Goal: Task Accomplishment & Management: Manage account settings

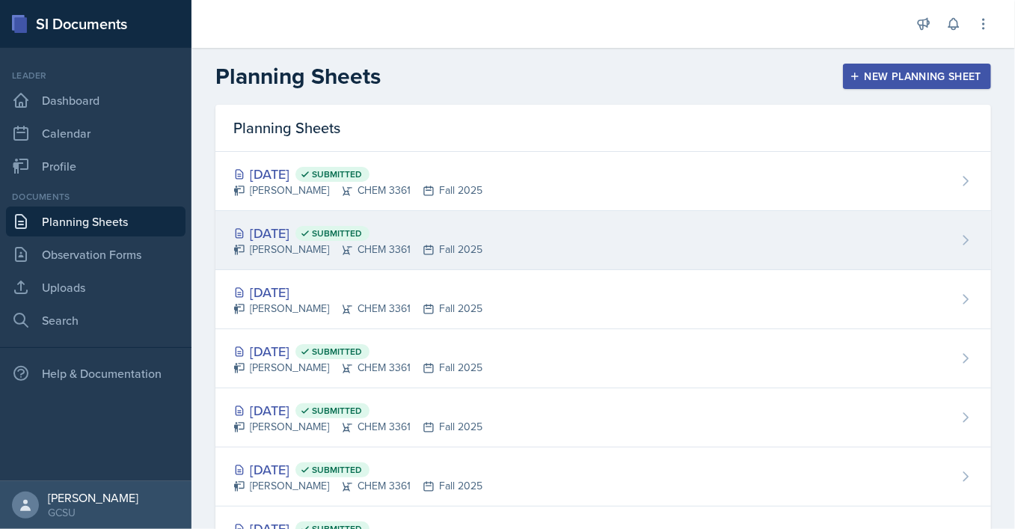
click at [526, 229] on div "[DATE] Submitted [PERSON_NAME] CHEM 3361 Fall 2025" at bounding box center [603, 240] width 776 height 59
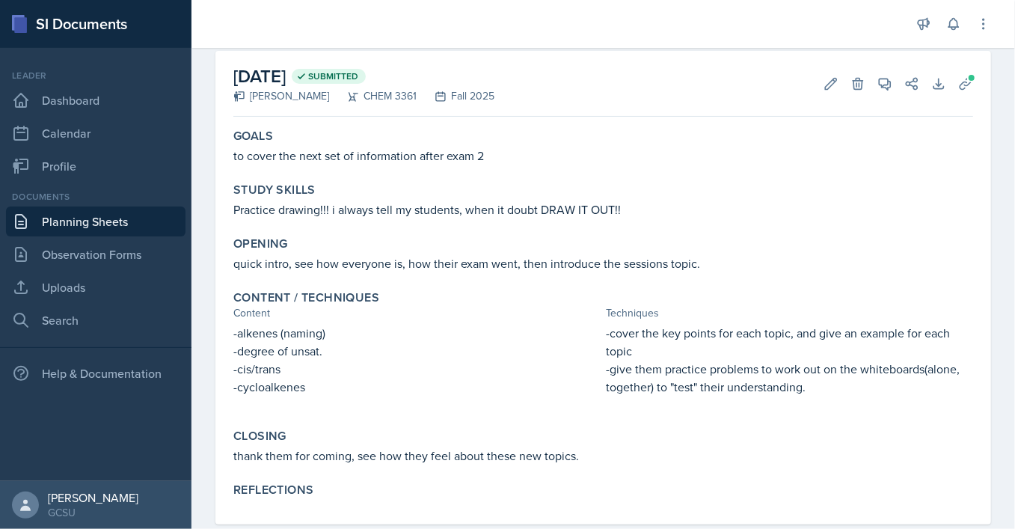
scroll to position [67, 0]
click at [836, 82] on icon at bounding box center [831, 83] width 15 height 15
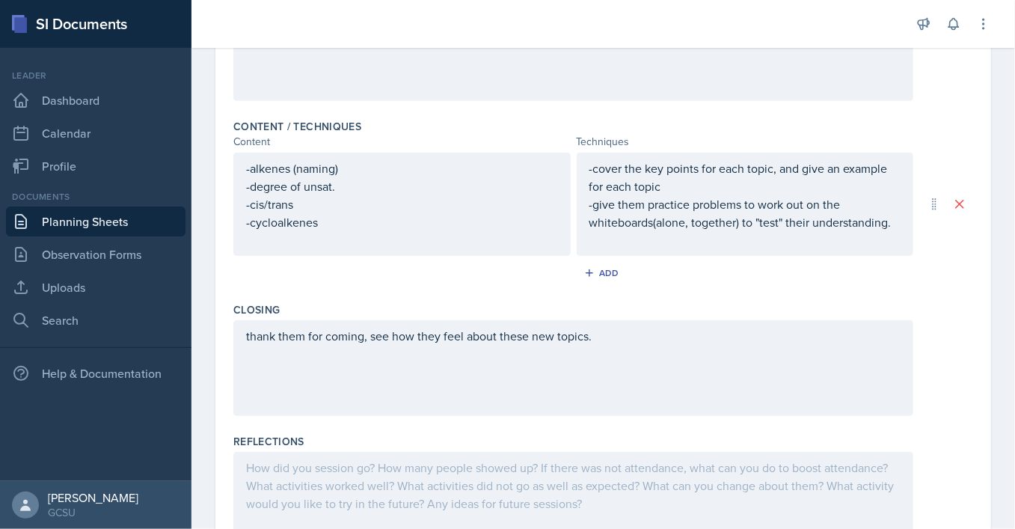
scroll to position [419, 0]
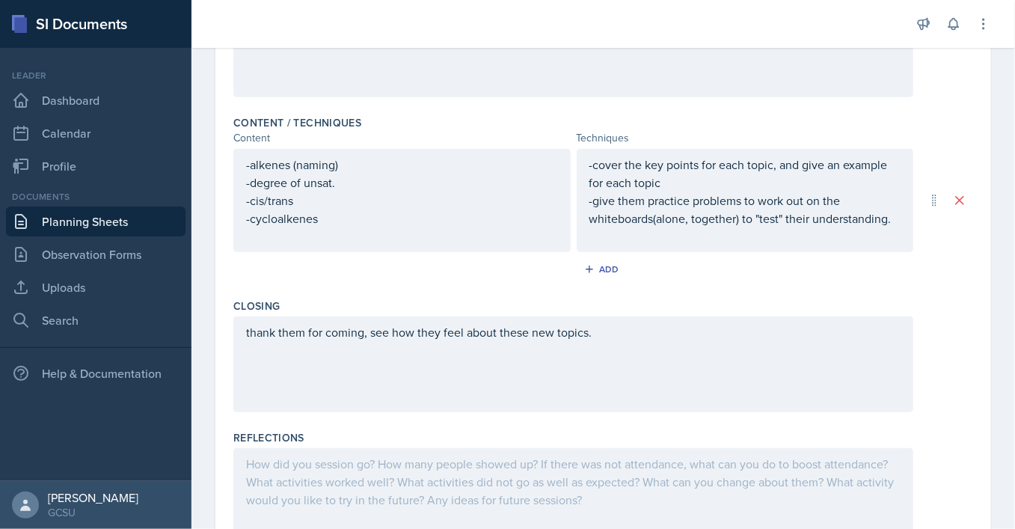
click at [398, 239] on div "-alkenes (naming) -degree of unsat. -cis/trans -cycloalkenes" at bounding box center [401, 200] width 337 height 103
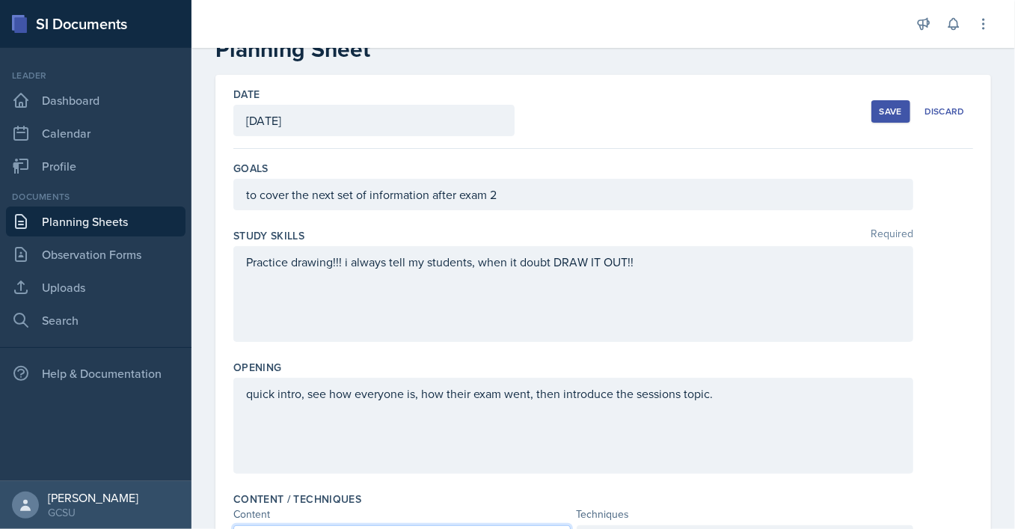
scroll to position [0, 0]
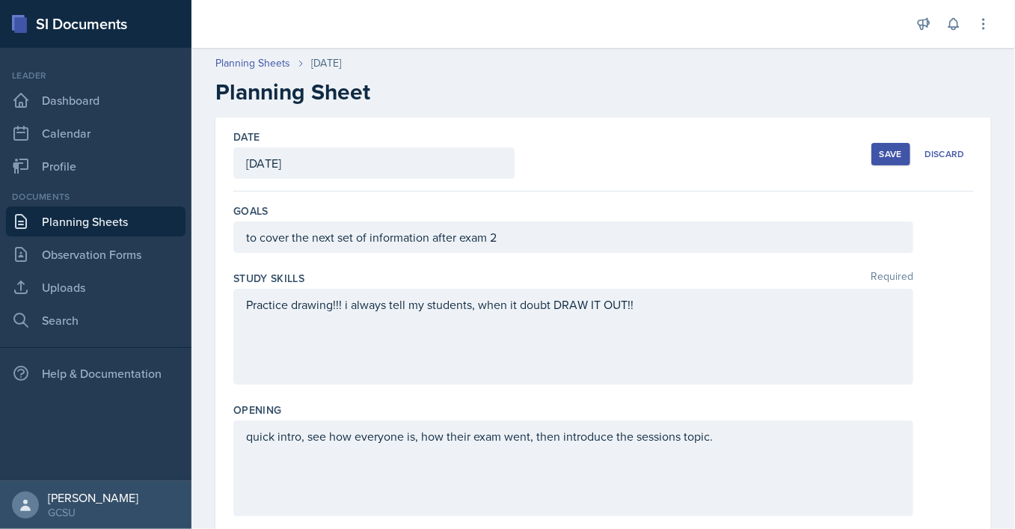
click at [890, 159] on div "Save" at bounding box center [891, 154] width 22 height 12
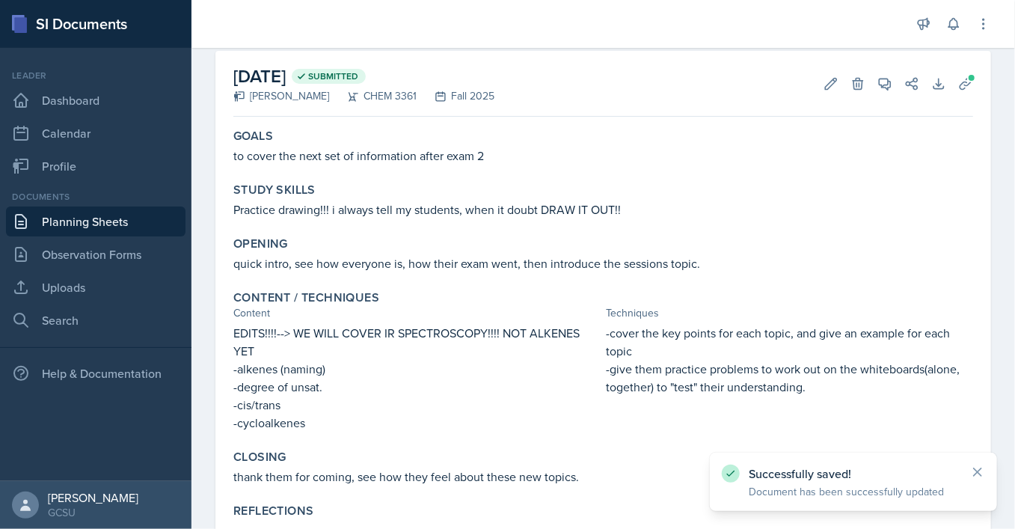
scroll to position [119, 0]
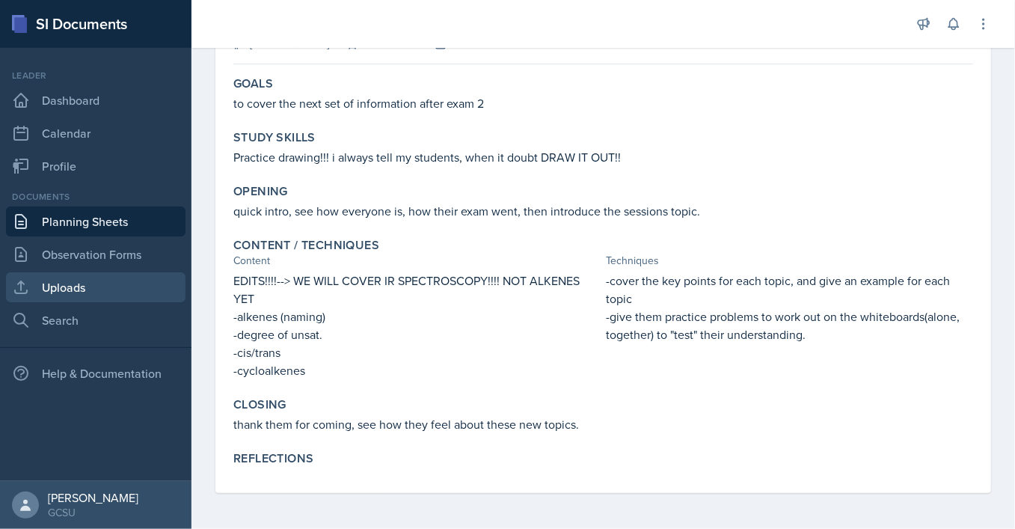
click at [87, 281] on link "Uploads" at bounding box center [96, 287] width 180 height 30
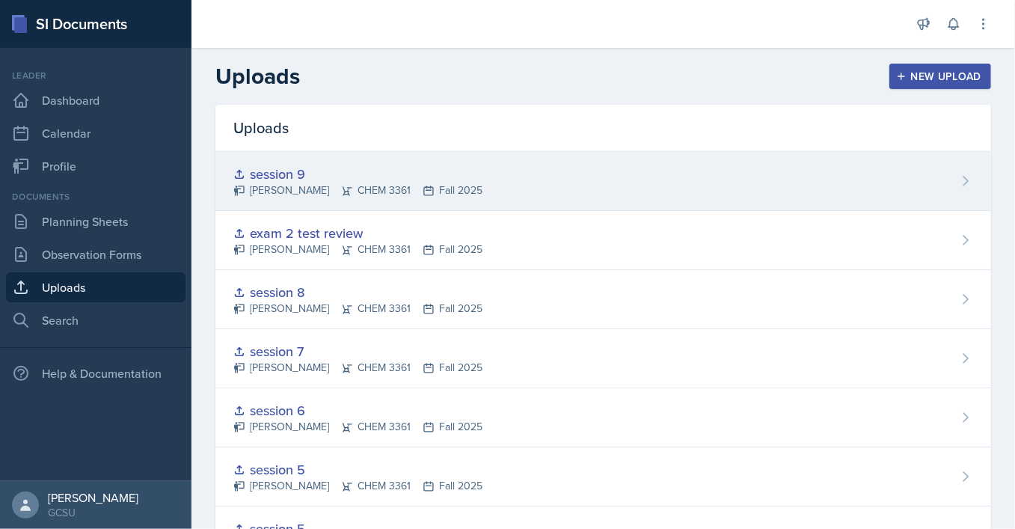
click at [429, 181] on div "session 9" at bounding box center [357, 174] width 249 height 20
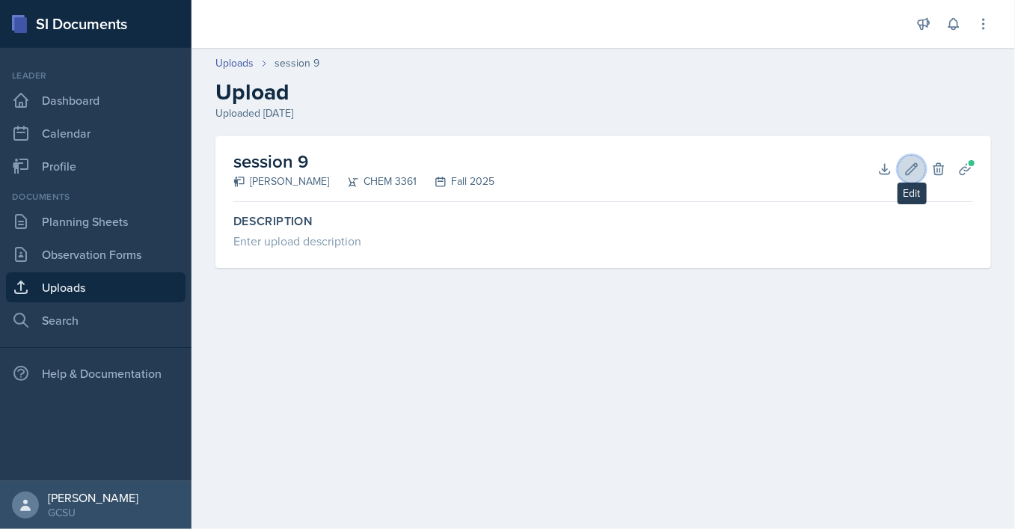
click at [914, 172] on icon at bounding box center [911, 169] width 15 height 15
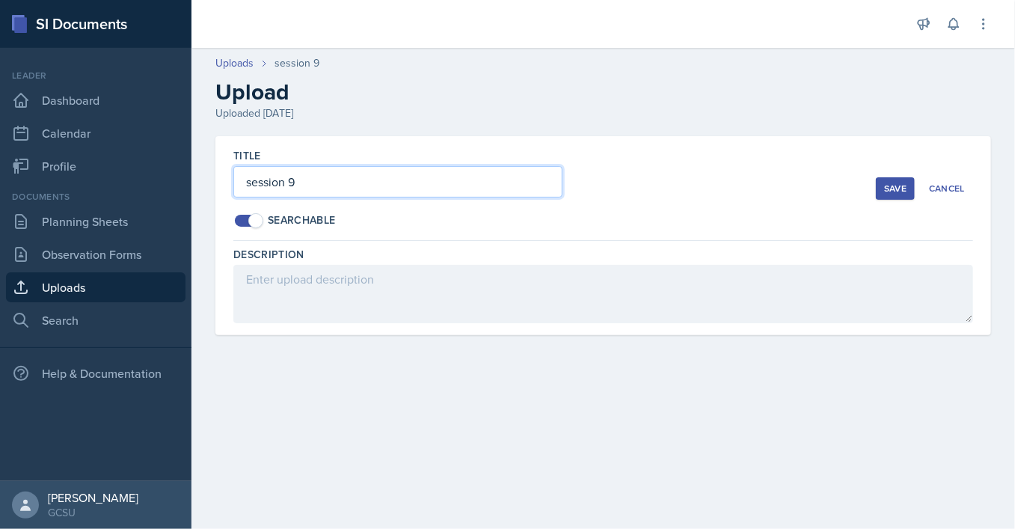
click at [304, 185] on input "session 9" at bounding box center [397, 181] width 329 height 31
type input "session ALKENES"
click at [910, 186] on button "Save" at bounding box center [895, 188] width 39 height 22
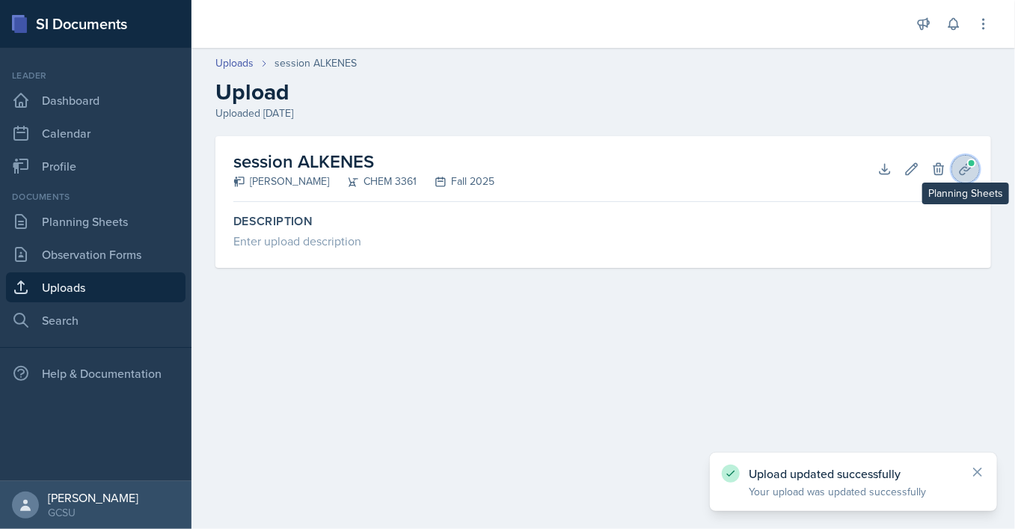
click at [964, 165] on icon at bounding box center [965, 169] width 15 height 15
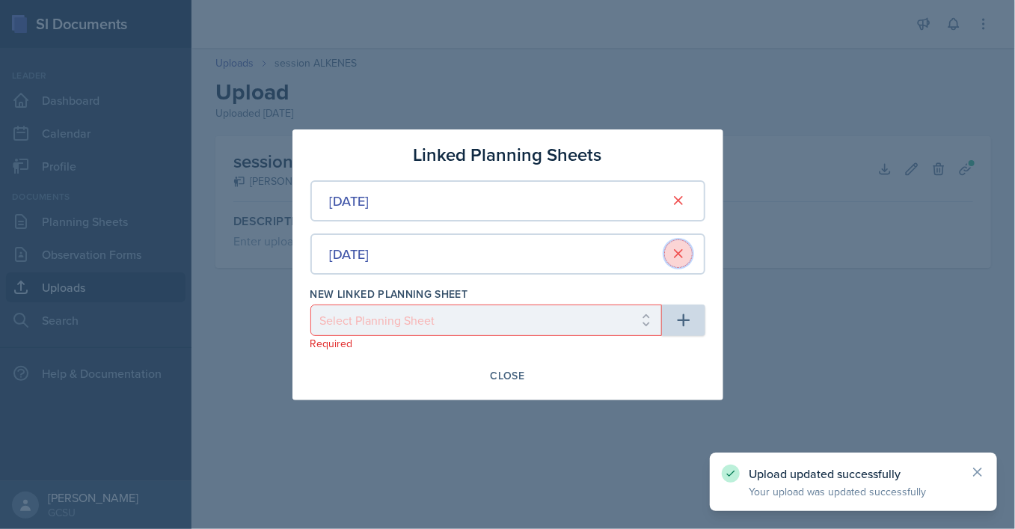
click at [676, 254] on icon at bounding box center [678, 253] width 15 height 15
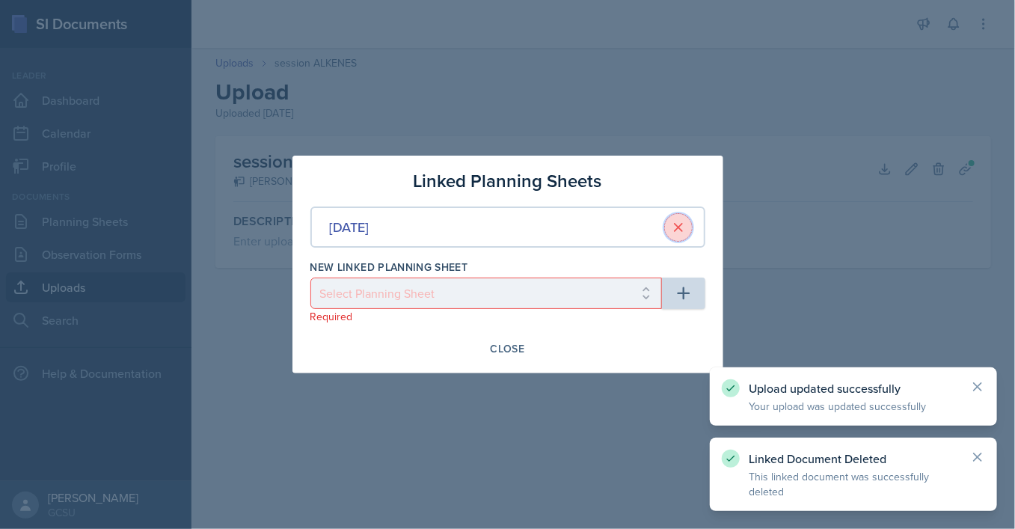
click at [679, 233] on icon at bounding box center [678, 227] width 15 height 15
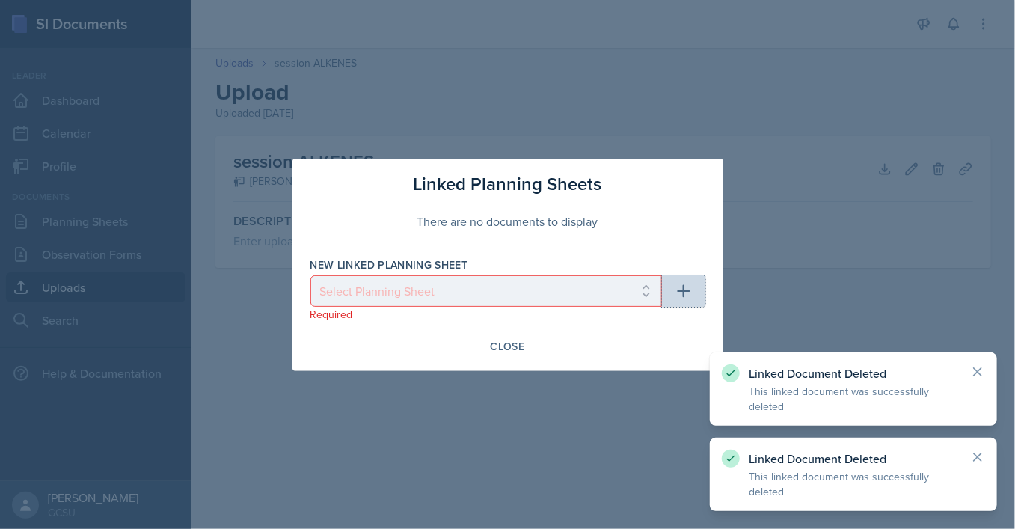
click at [678, 290] on icon "button" at bounding box center [683, 290] width 13 height 13
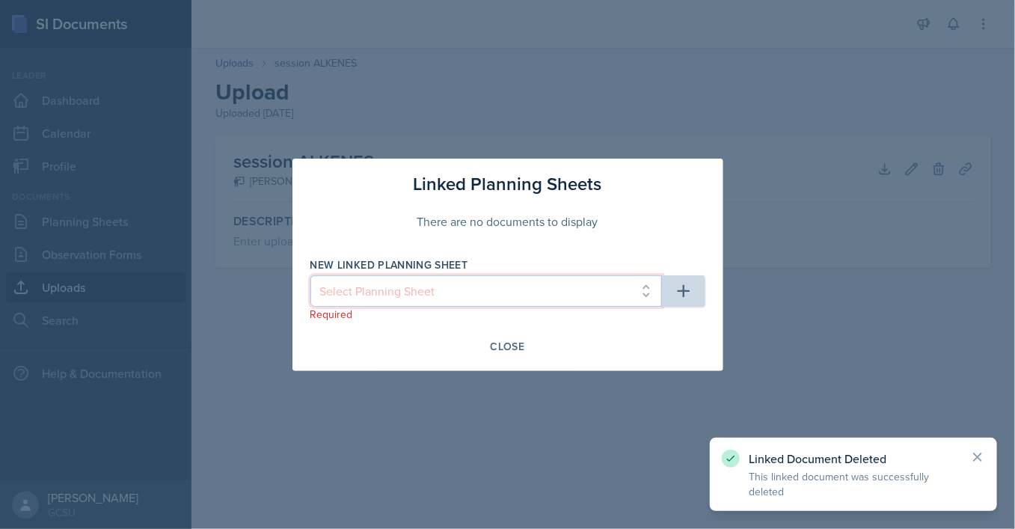
select select "32ac8739-8b41-4686-b6a3-30cca156446e"
click option "[DATE]" at bounding box center [0, 0] width 0 height 0
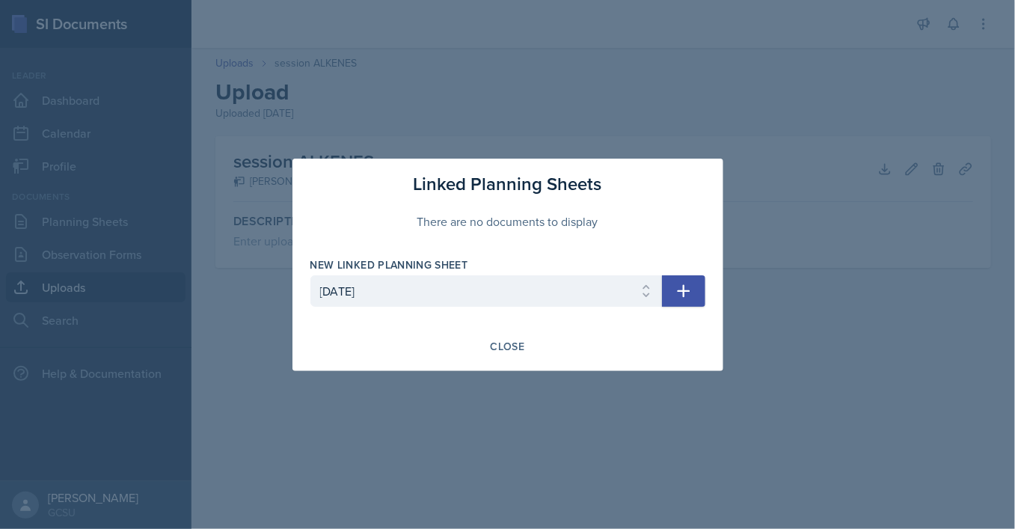
click at [691, 292] on icon "button" at bounding box center [684, 291] width 18 height 18
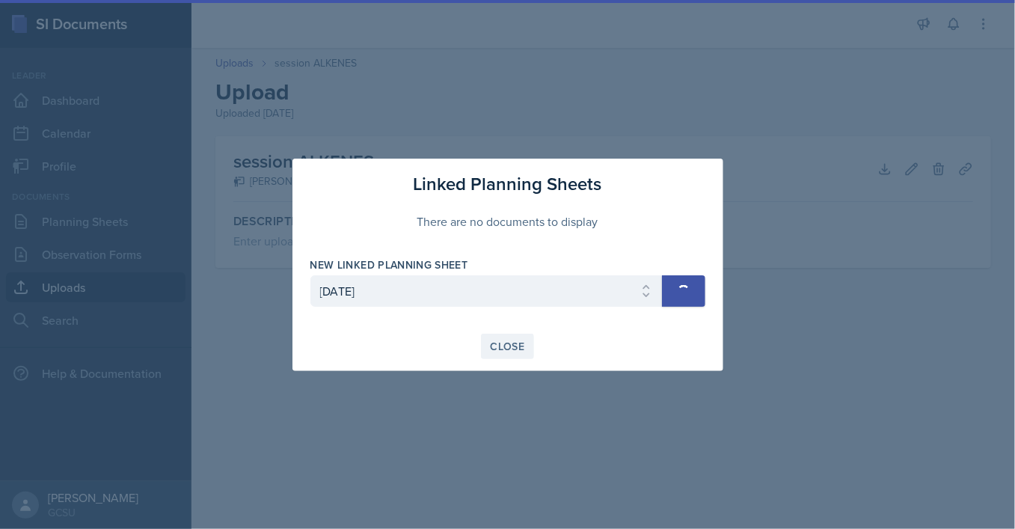
select select
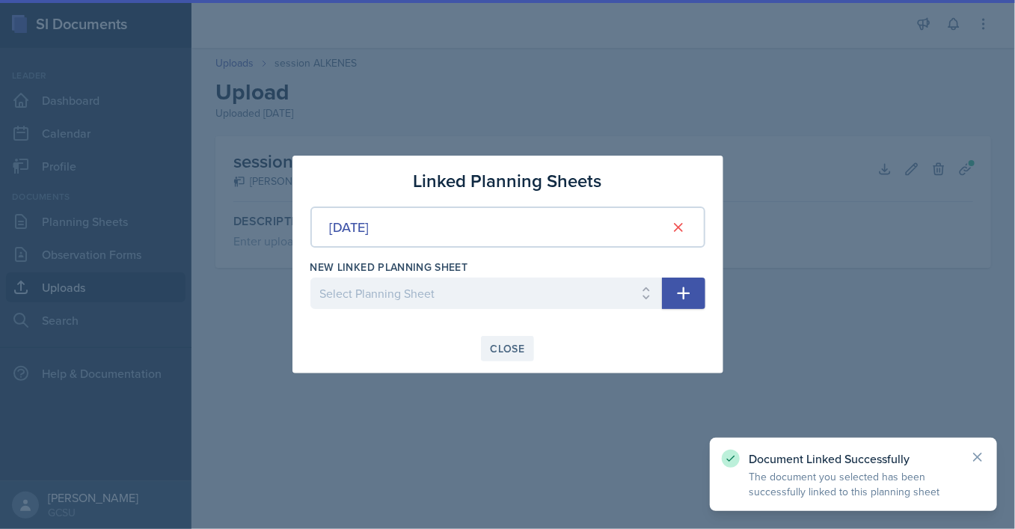
click at [513, 351] on div "Close" at bounding box center [508, 349] width 34 height 12
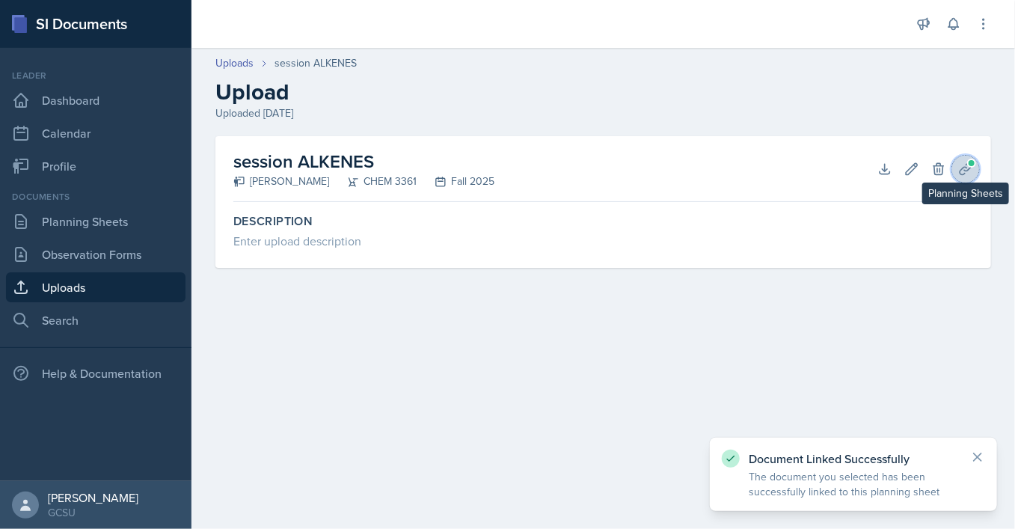
click at [964, 168] on icon at bounding box center [965, 168] width 11 height 11
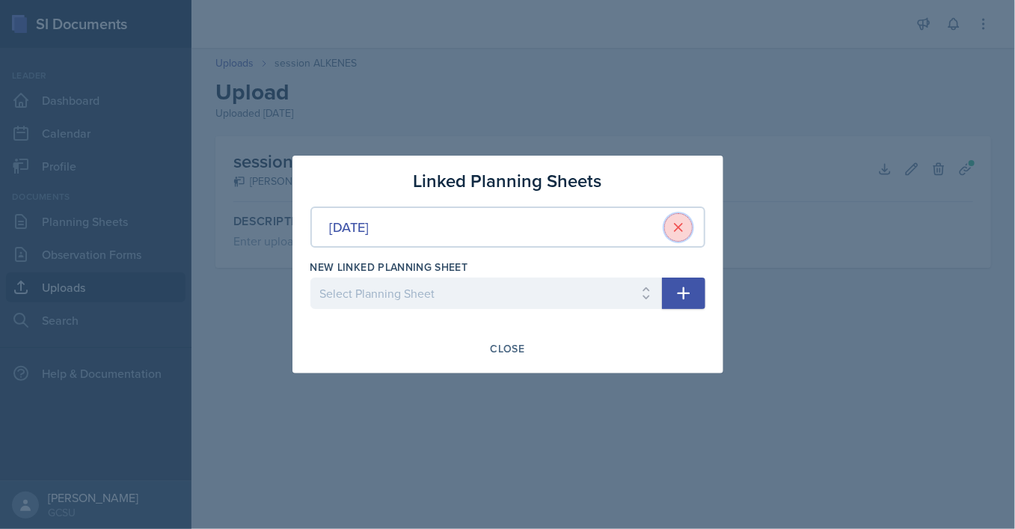
click at [677, 228] on icon at bounding box center [678, 227] width 15 height 15
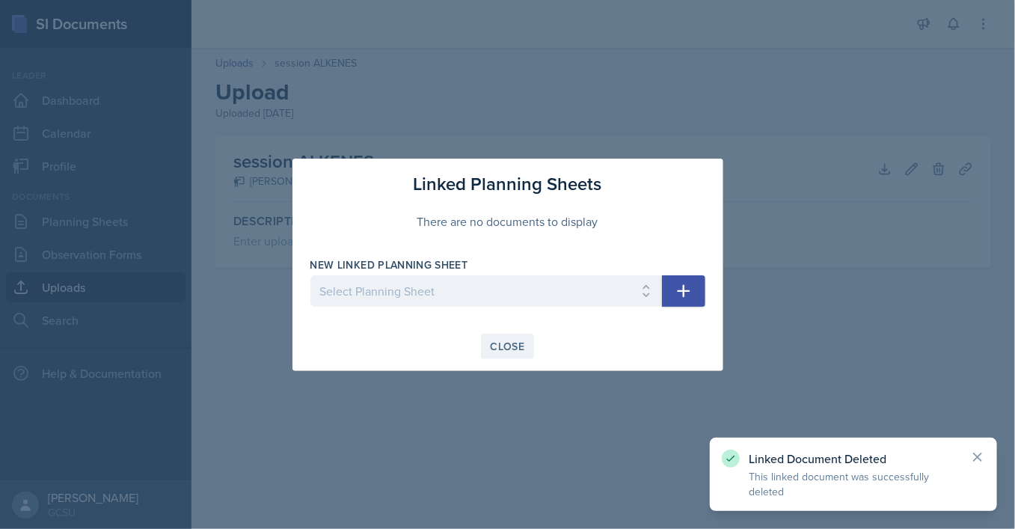
click at [507, 349] on div "Close" at bounding box center [508, 346] width 34 height 12
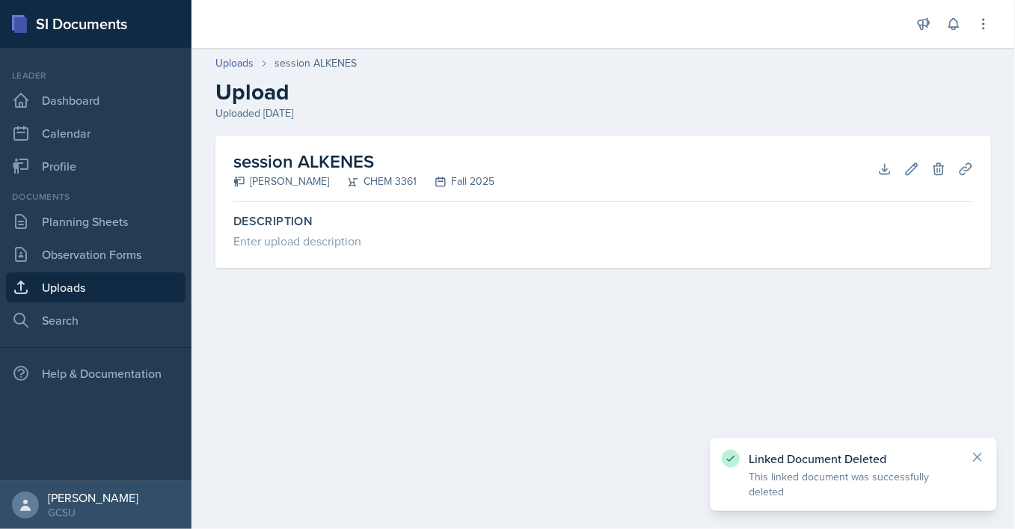
click at [94, 283] on link "Uploads" at bounding box center [96, 287] width 180 height 30
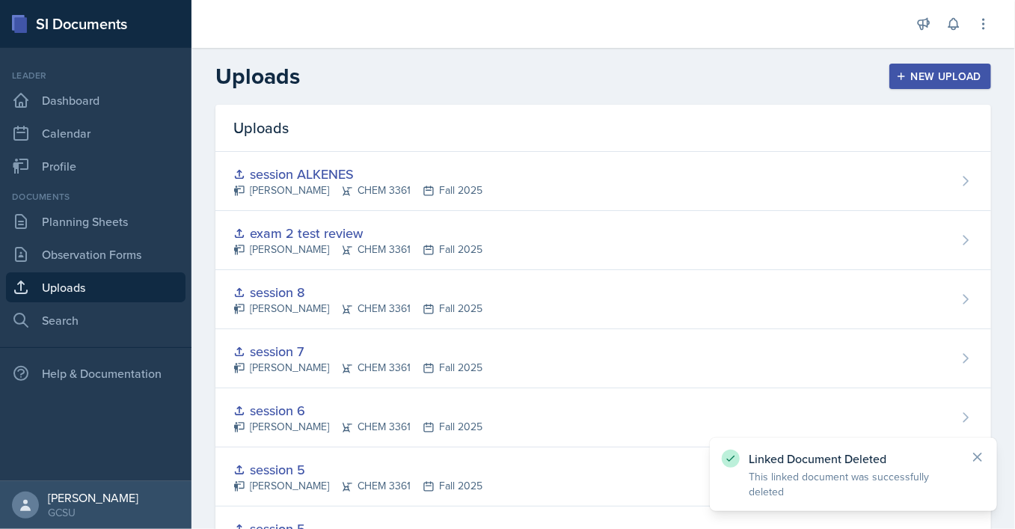
click at [925, 82] on div "New Upload" at bounding box center [940, 76] width 83 height 12
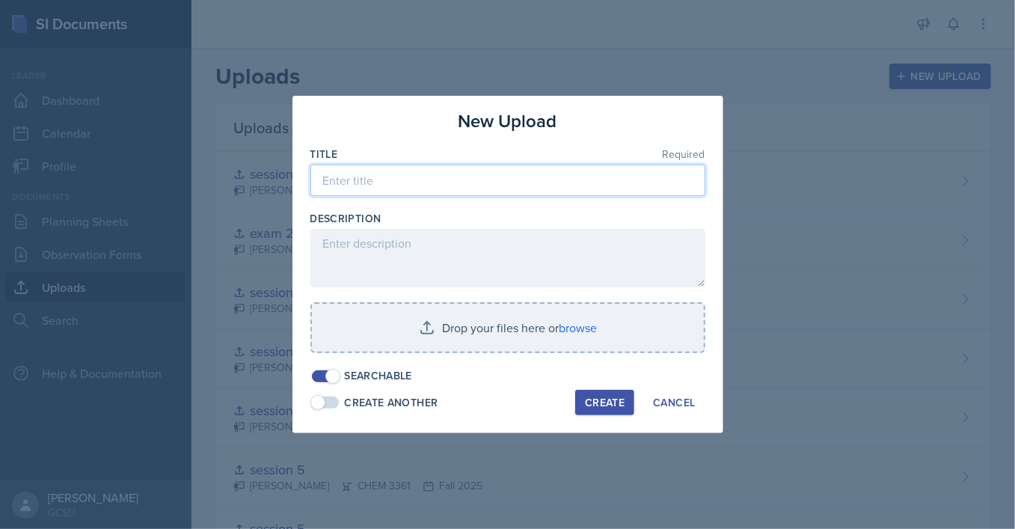
click at [386, 189] on input at bounding box center [507, 180] width 395 height 31
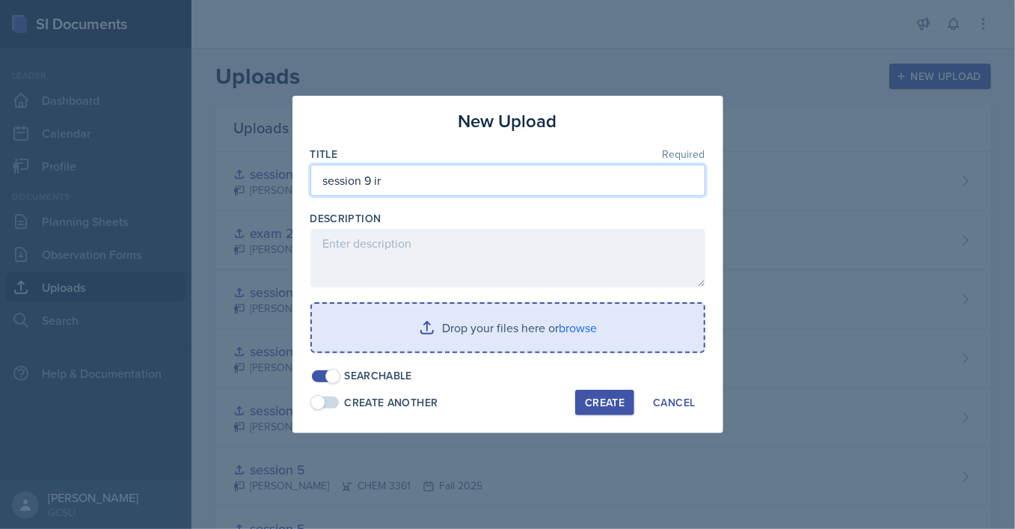
type input "session 9 ir"
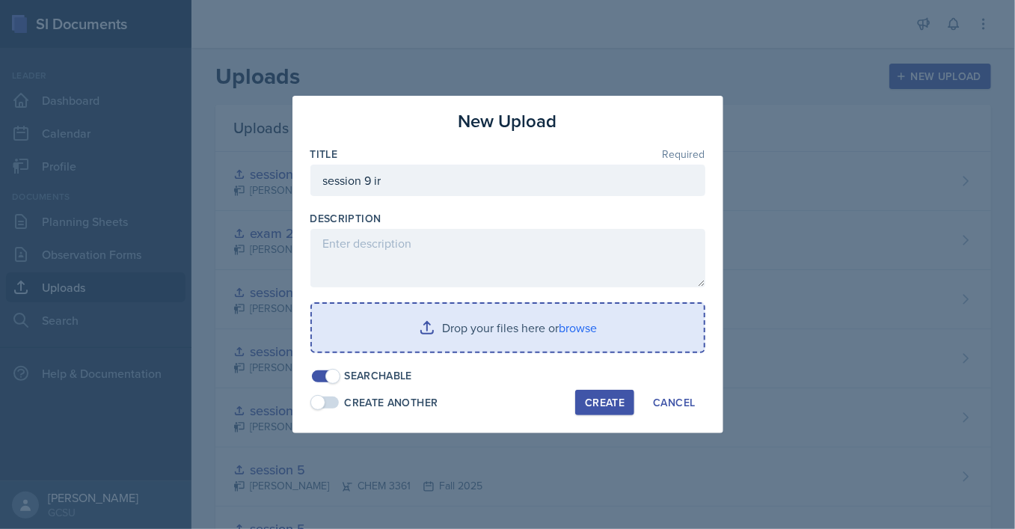
click at [444, 332] on input "file" at bounding box center [508, 328] width 392 height 48
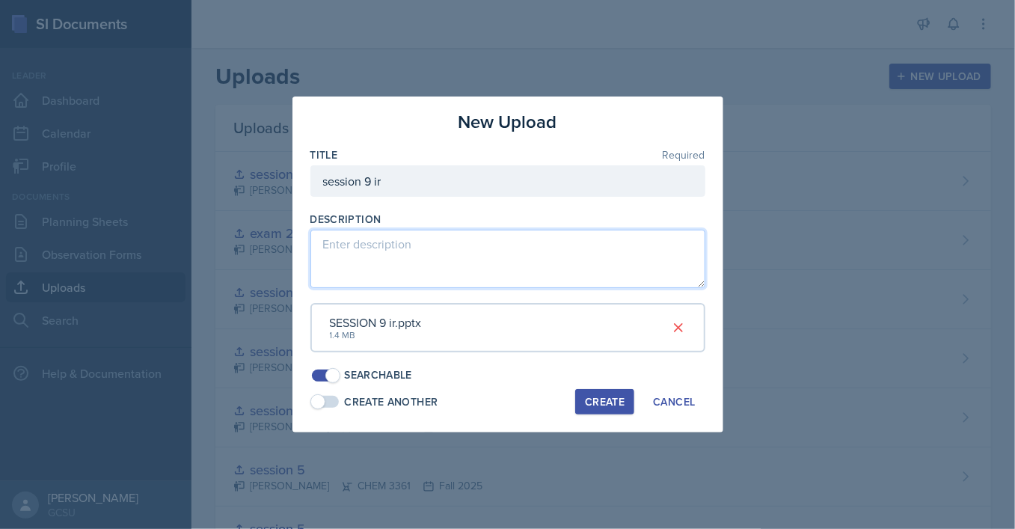
click at [386, 260] on textarea at bounding box center [507, 259] width 395 height 58
type textarea "last min session"
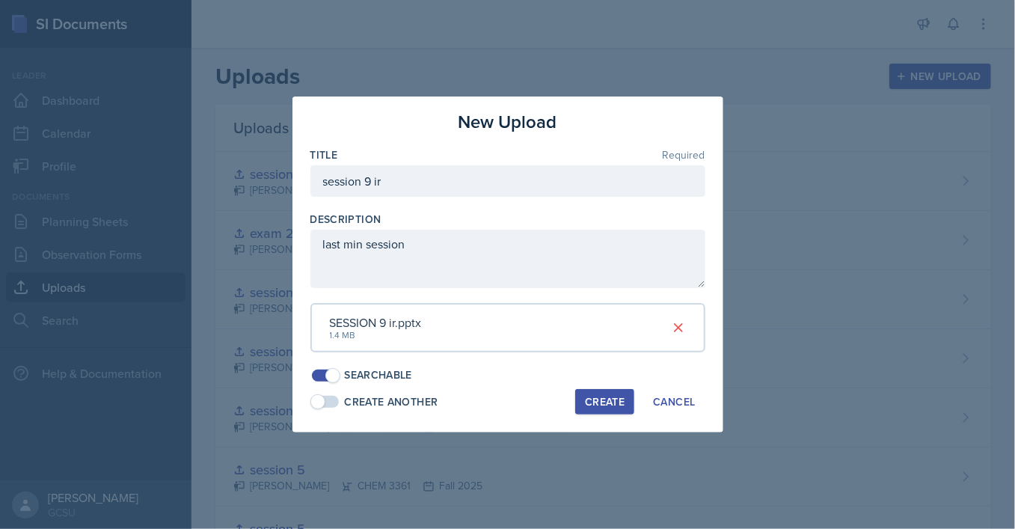
click at [605, 401] on div "Create" at bounding box center [605, 402] width 40 height 12
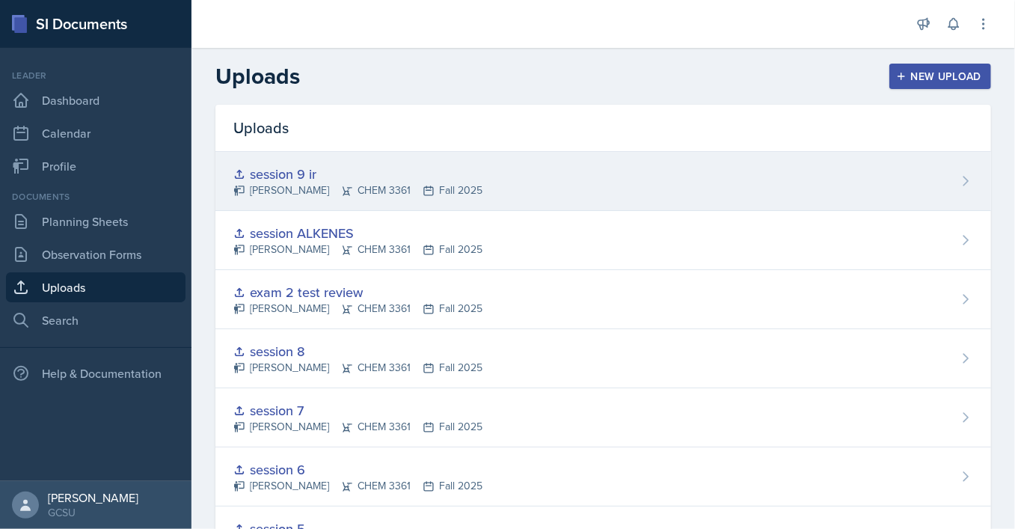
click at [536, 182] on div "session 9 ir [PERSON_NAME] CHEM 3361 Fall 2025" at bounding box center [603, 181] width 776 height 59
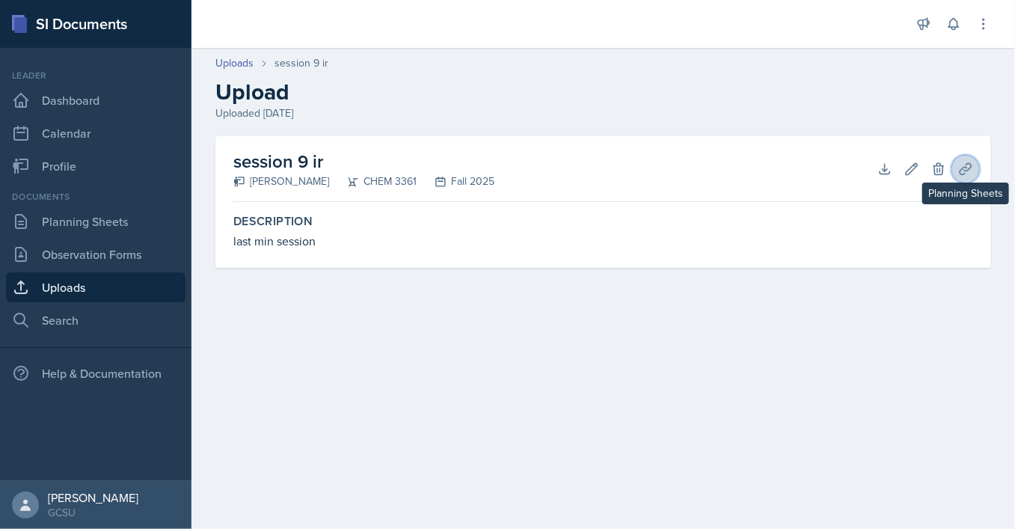
click at [955, 174] on button "Planning Sheets" at bounding box center [965, 169] width 27 height 27
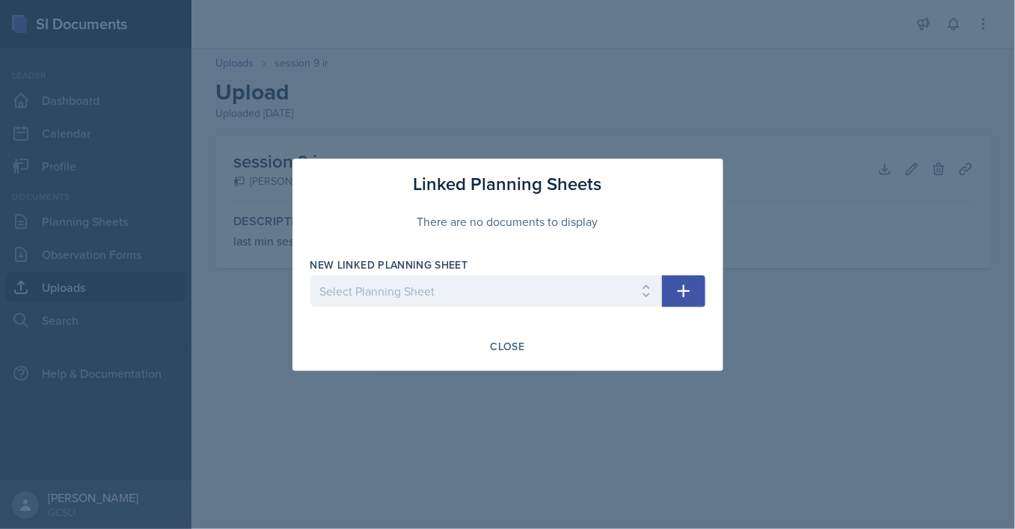
click at [670, 293] on button "button" at bounding box center [683, 290] width 43 height 31
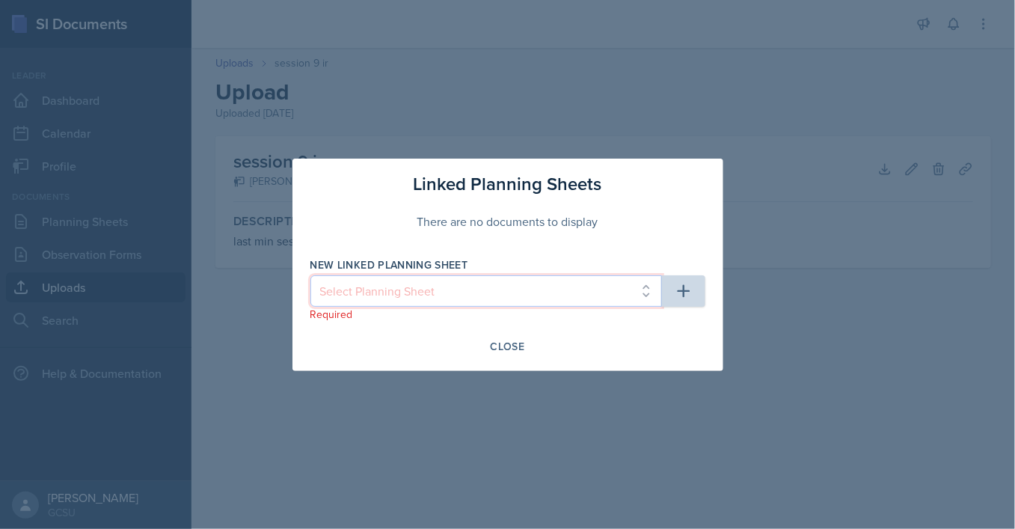
click at [310, 275] on select "Select Planning Sheet [DATE] [DATE] [DATE] [DATE] [DATE] [DATE] [DATE] [DATE] […" at bounding box center [486, 290] width 352 height 31
select select "32ac8739-8b41-4686-b6a3-30cca156446e"
click option "[DATE]" at bounding box center [0, 0] width 0 height 0
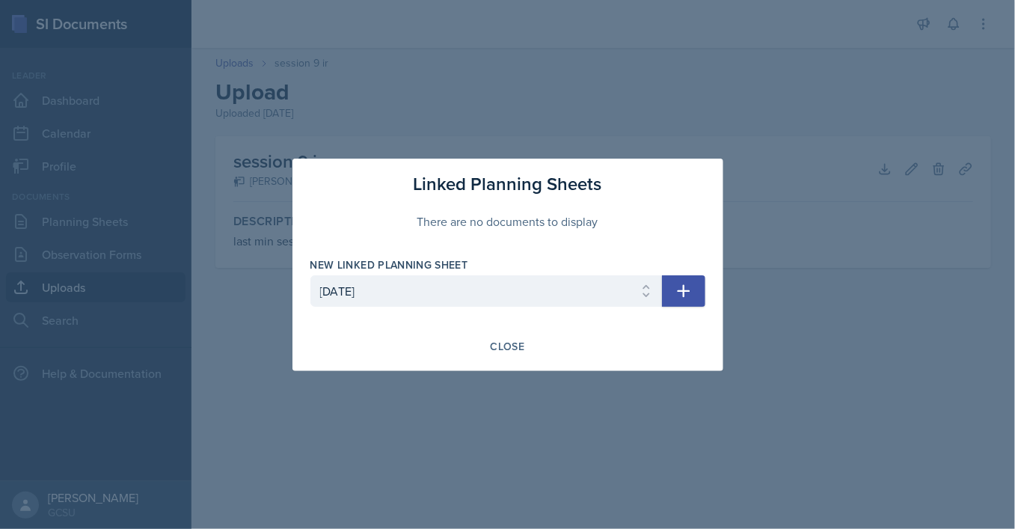
click at [688, 290] on icon "button" at bounding box center [683, 290] width 13 height 13
select select
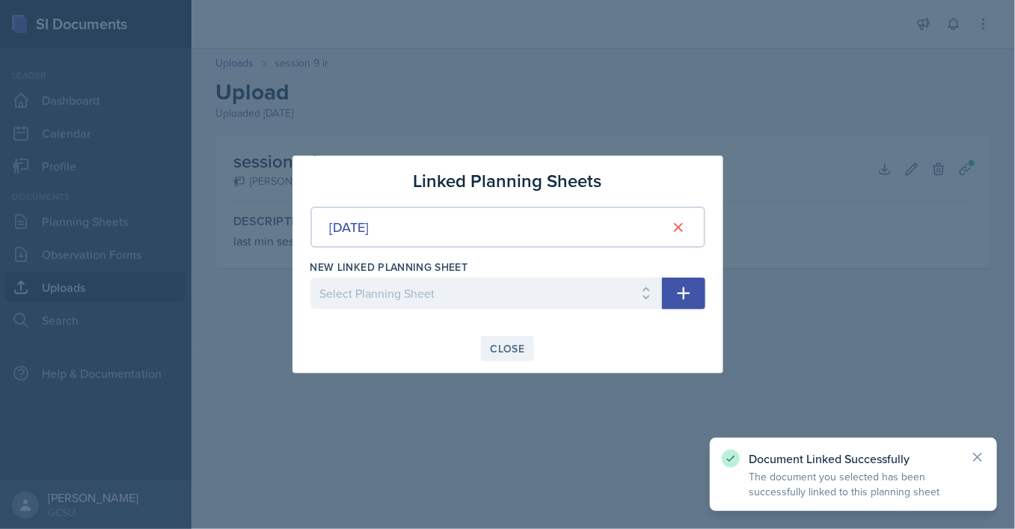
click at [504, 353] on div "Close" at bounding box center [508, 349] width 34 height 12
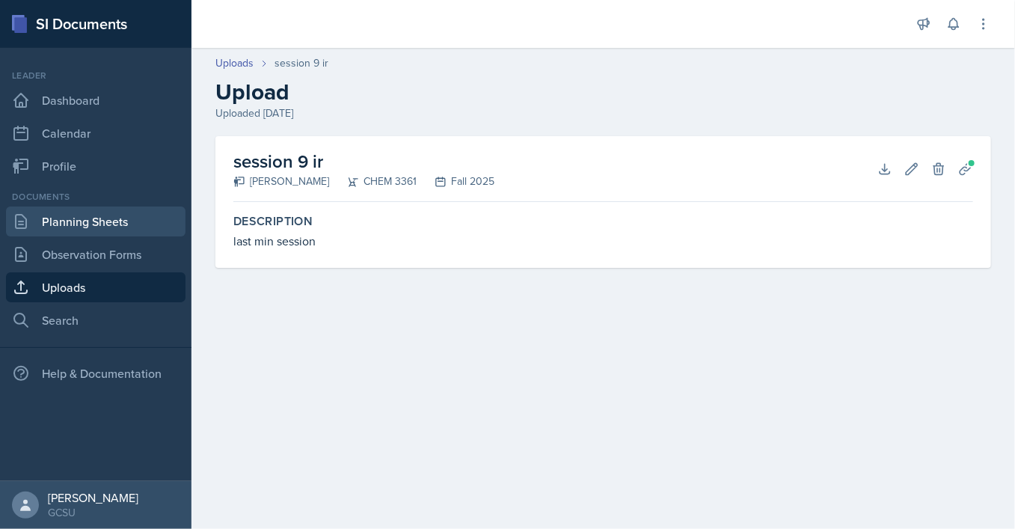
click at [102, 223] on link "Planning Sheets" at bounding box center [96, 221] width 180 height 30
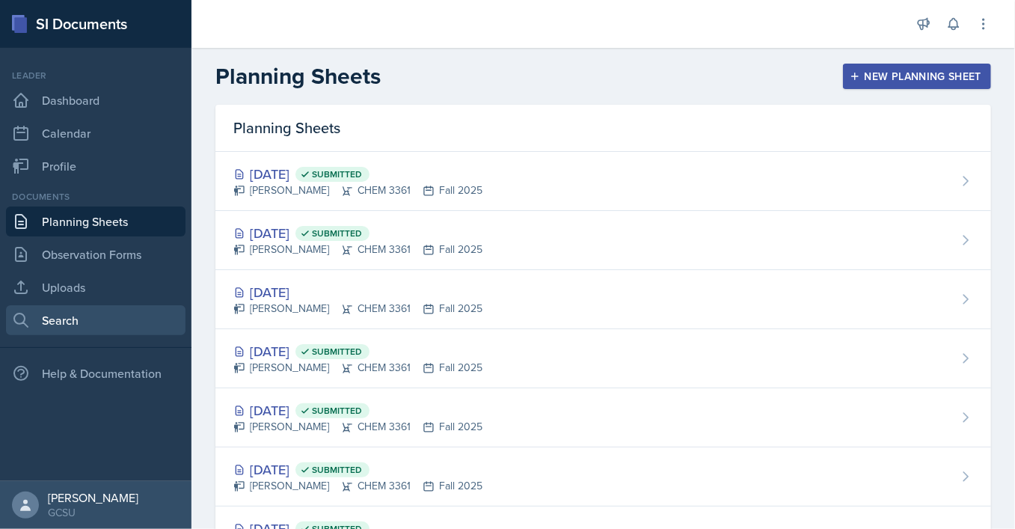
click at [63, 324] on link "Search" at bounding box center [96, 320] width 180 height 30
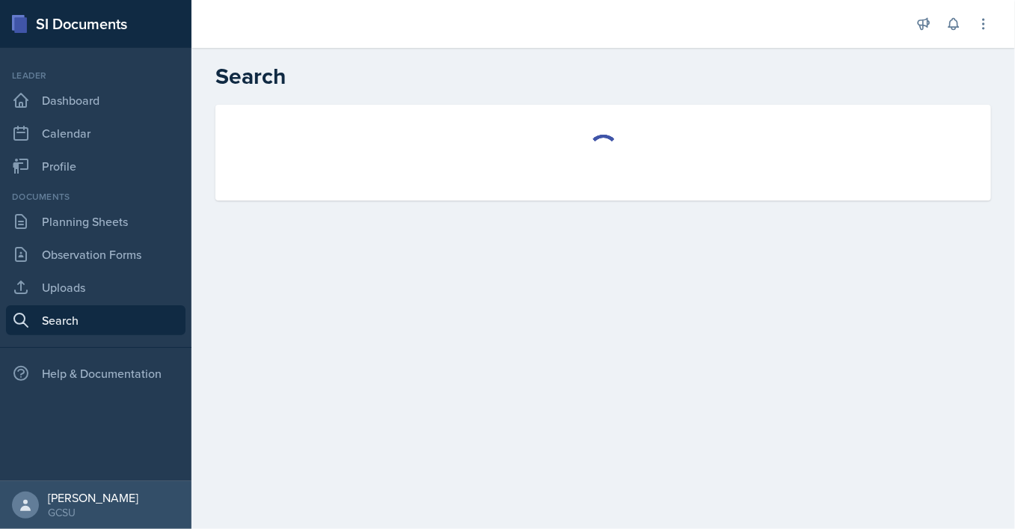
select select "all"
select select "1"
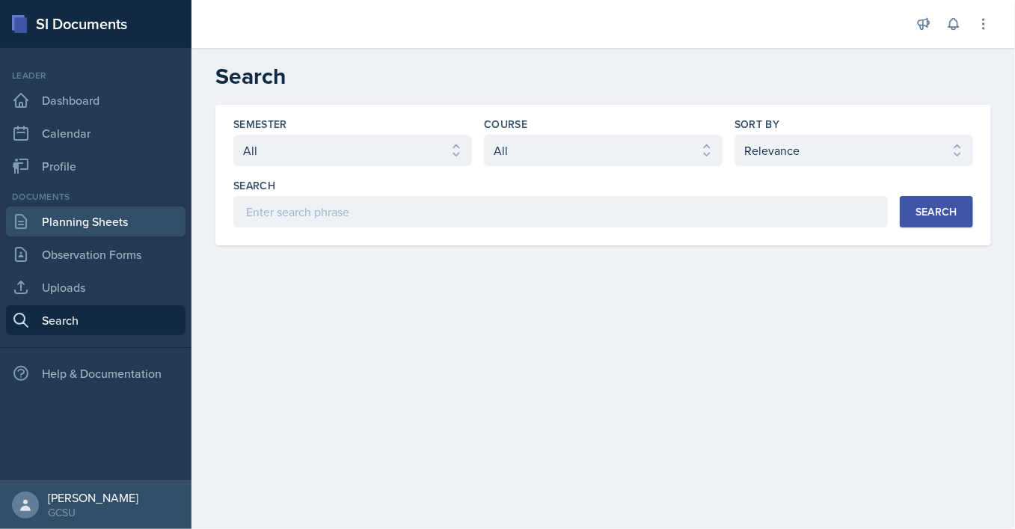
click at [59, 229] on link "Planning Sheets" at bounding box center [96, 221] width 180 height 30
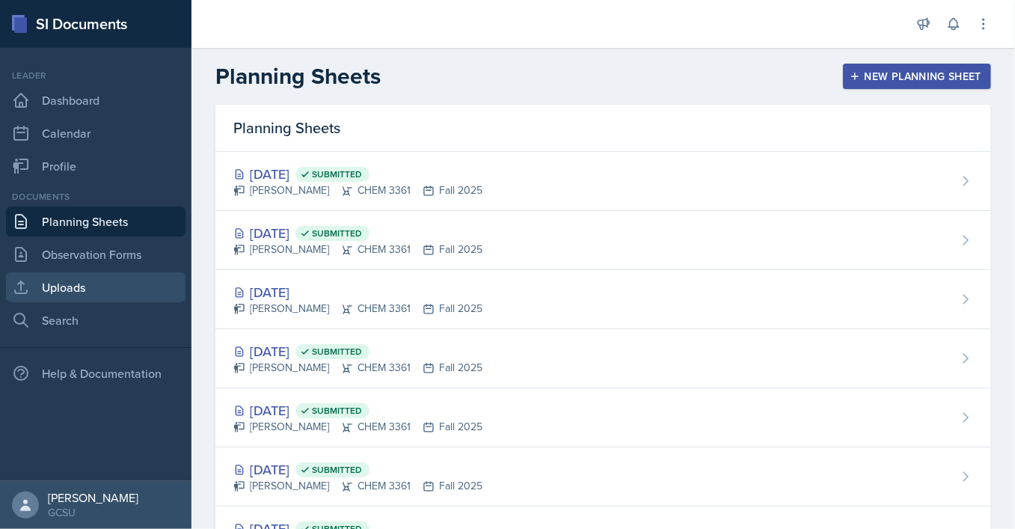
click at [106, 276] on link "Uploads" at bounding box center [96, 287] width 180 height 30
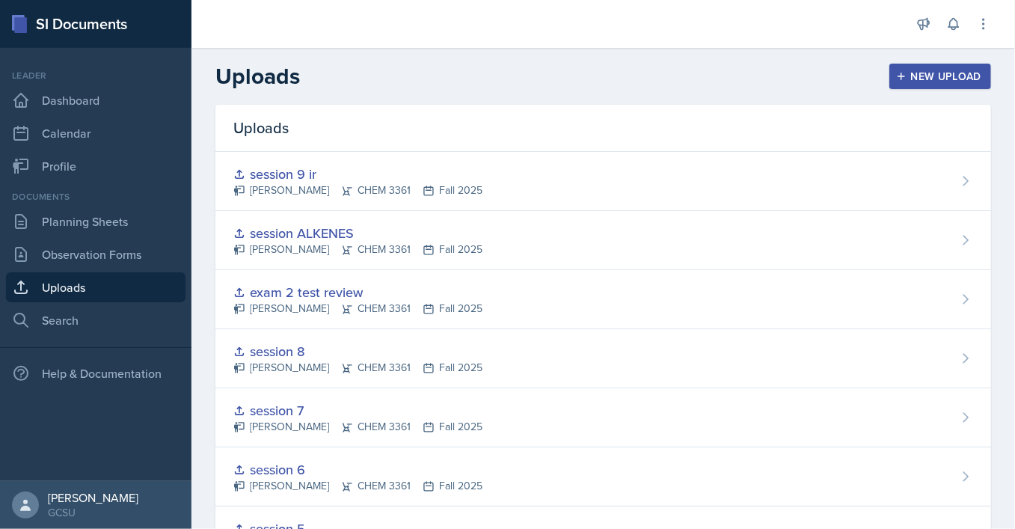
click at [893, 73] on button "New Upload" at bounding box center [941, 76] width 102 height 25
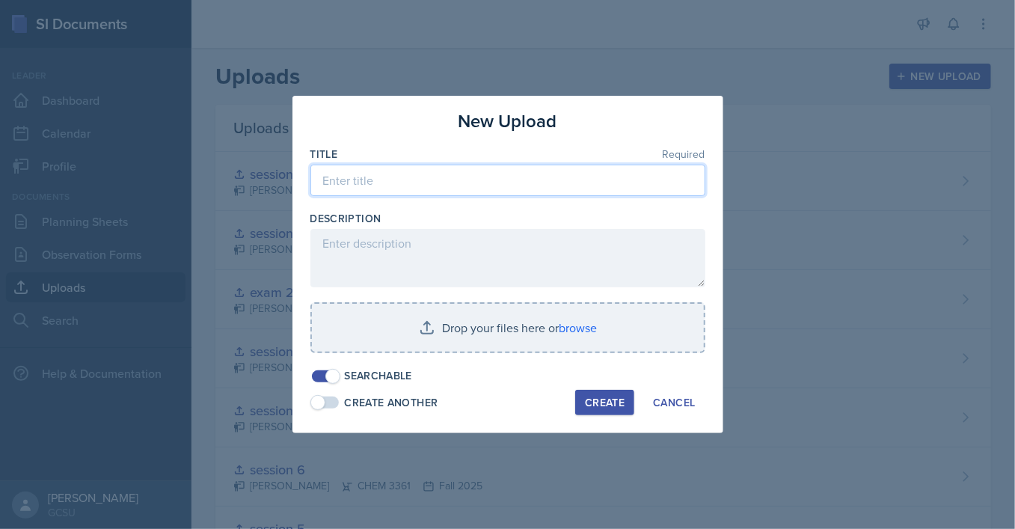
click at [378, 182] on input at bounding box center [507, 180] width 395 height 31
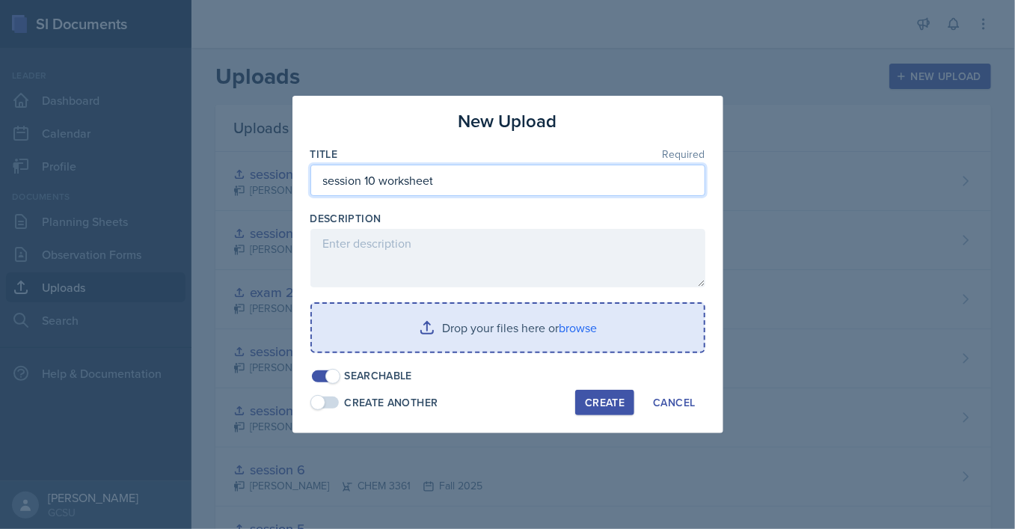
type input "session 10 worksheet"
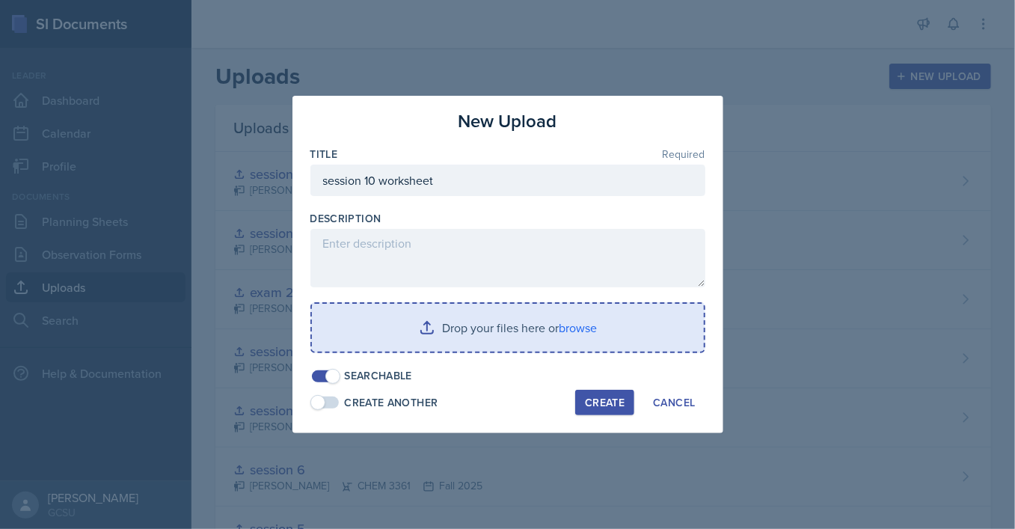
click at [429, 331] on input "file" at bounding box center [508, 328] width 392 height 48
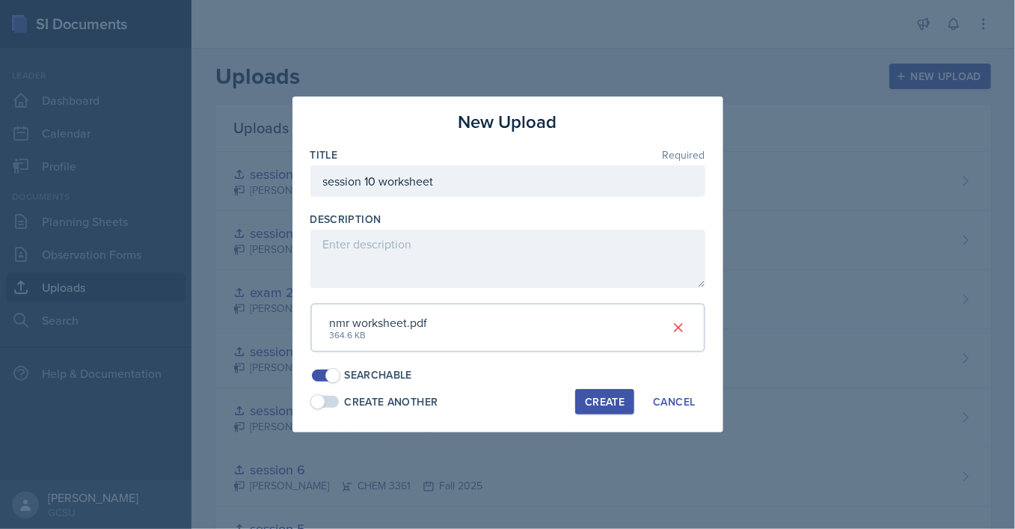
click at [599, 400] on div "Create" at bounding box center [605, 402] width 40 height 12
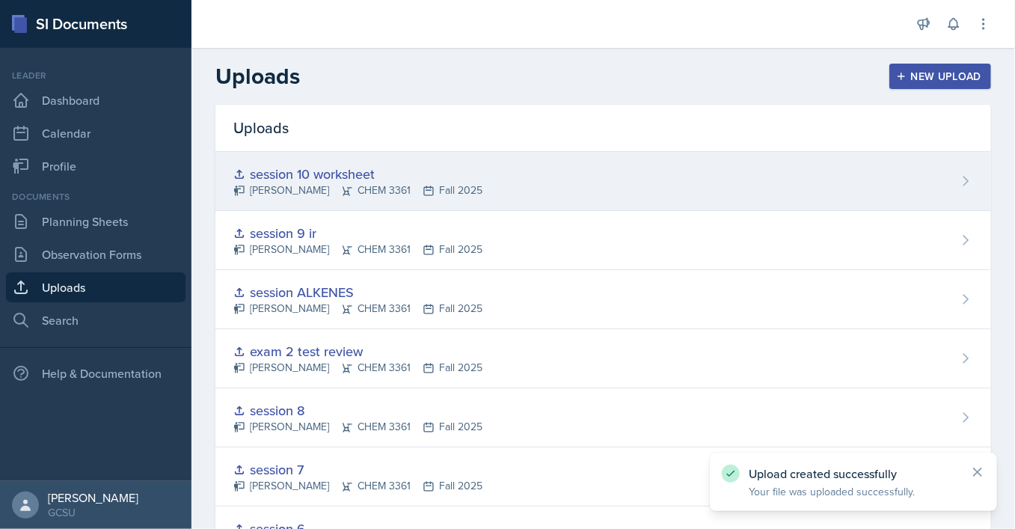
click at [404, 162] on div "session 10 worksheet [PERSON_NAME] CHEM 3361 Fall 2025" at bounding box center [603, 181] width 776 height 59
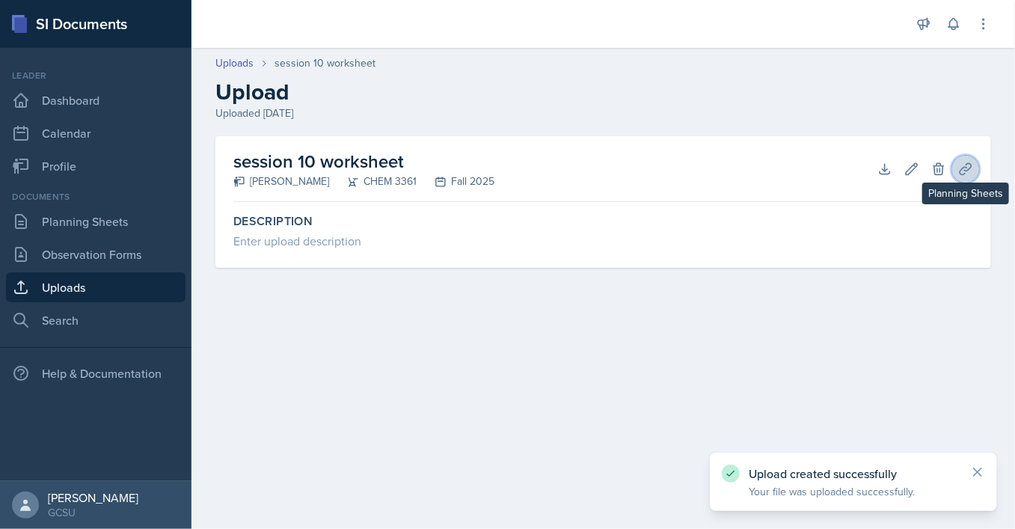
click at [972, 172] on icon at bounding box center [965, 169] width 15 height 15
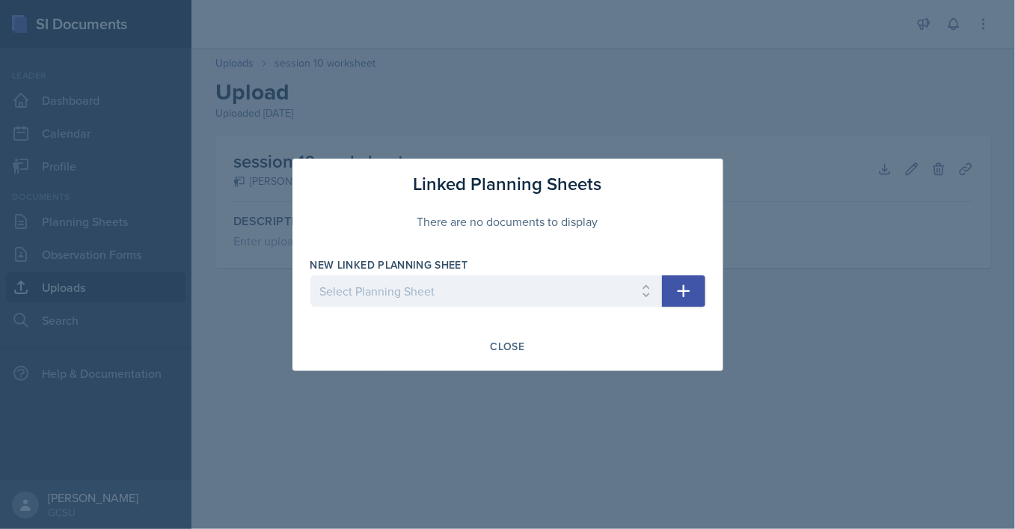
click at [694, 296] on button "button" at bounding box center [683, 290] width 43 height 31
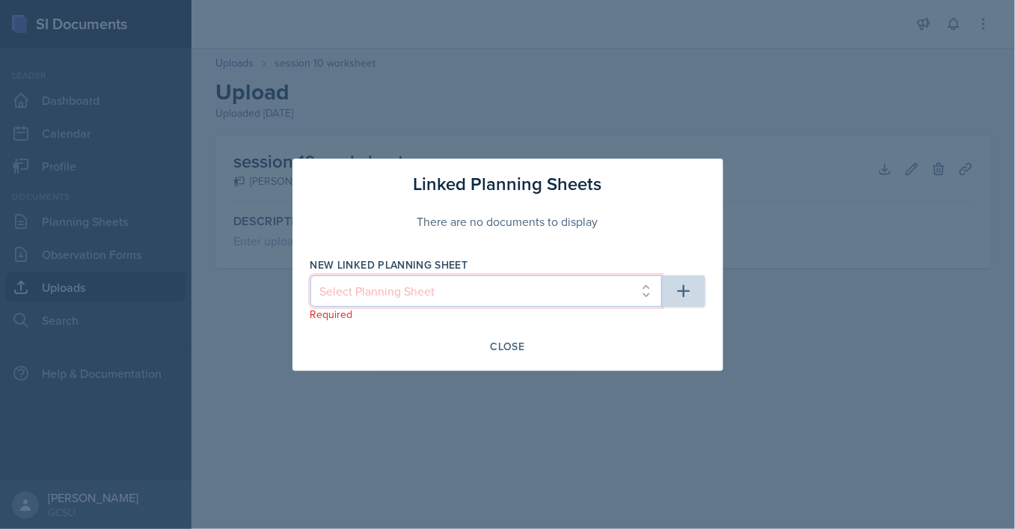
click at [310, 275] on select "Select Planning Sheet [DATE] [DATE] [DATE] [DATE] [DATE] [DATE] [DATE] [DATE] […" at bounding box center [486, 290] width 352 height 31
select select "edd3e8ed-260e-4887-b3f1-4e45455ba92d"
click option "[DATE]" at bounding box center [0, 0] width 0 height 0
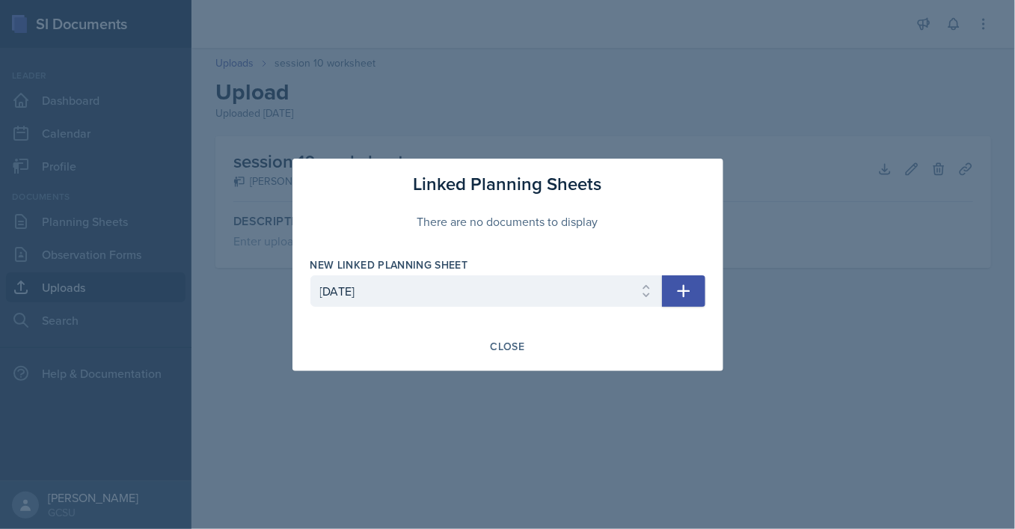
click at [677, 290] on icon "button" at bounding box center [684, 291] width 18 height 18
select select
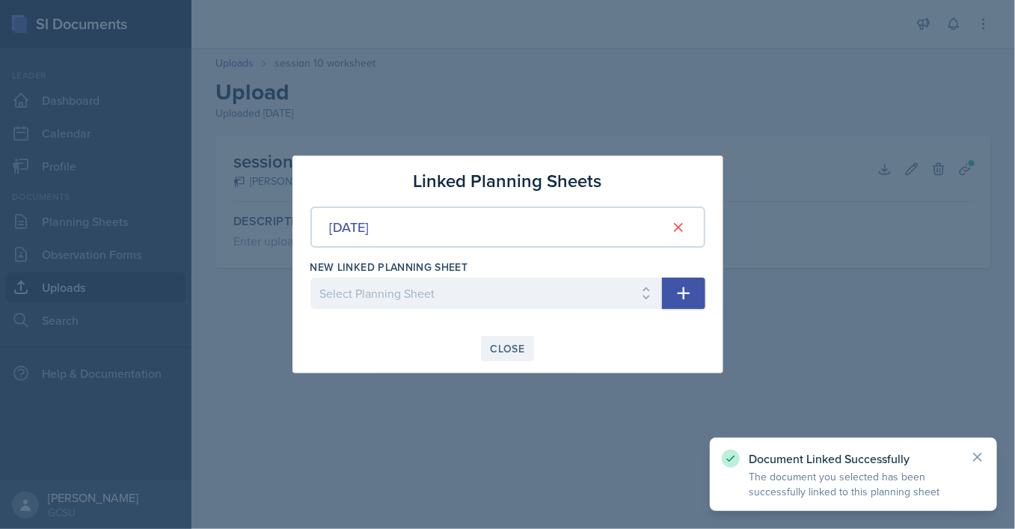
click at [501, 349] on div "Close" at bounding box center [508, 349] width 34 height 12
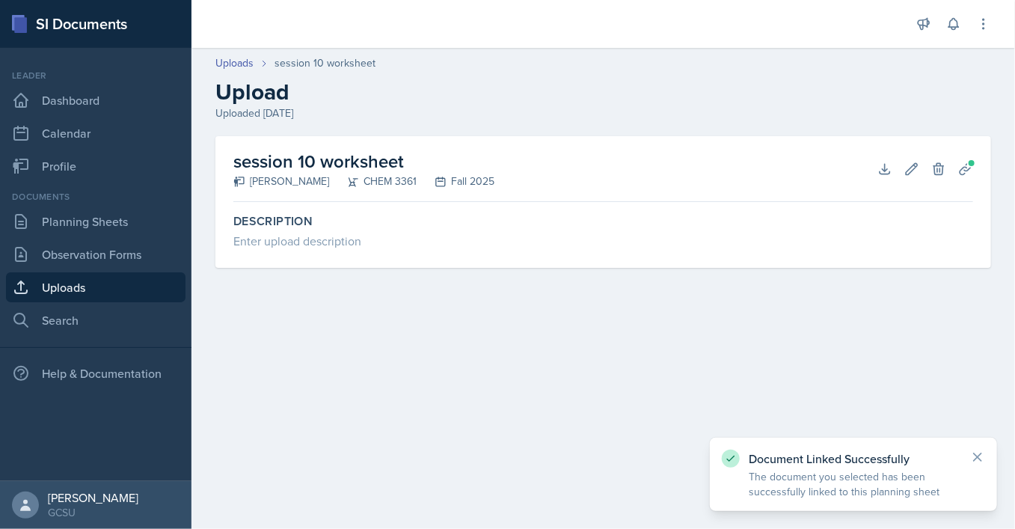
click at [88, 203] on div "Documents Planning Sheets Observation Forms Uploads Search" at bounding box center [96, 262] width 180 height 145
click at [94, 212] on link "Planning Sheets" at bounding box center [96, 221] width 180 height 30
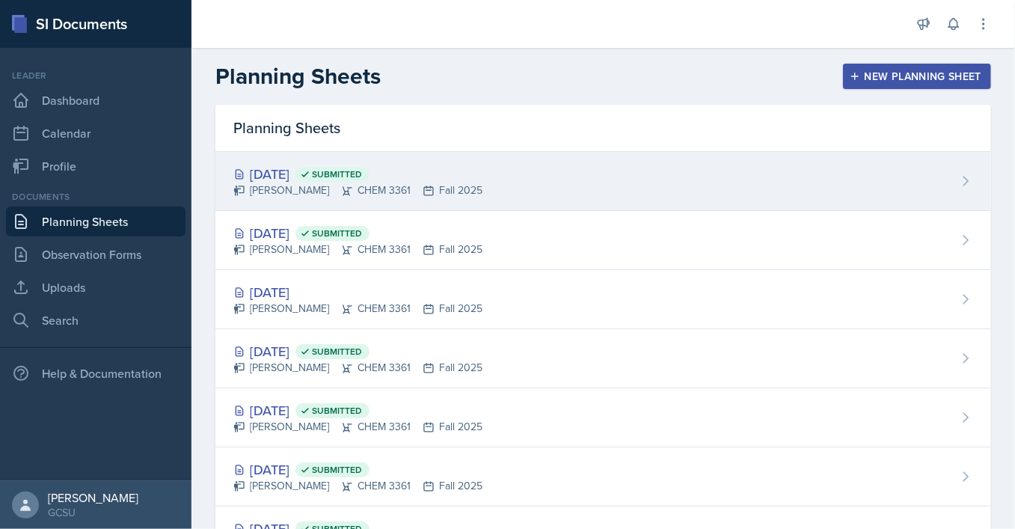
click at [404, 186] on div "[PERSON_NAME] CHEM 3361 Fall 2025" at bounding box center [357, 191] width 249 height 16
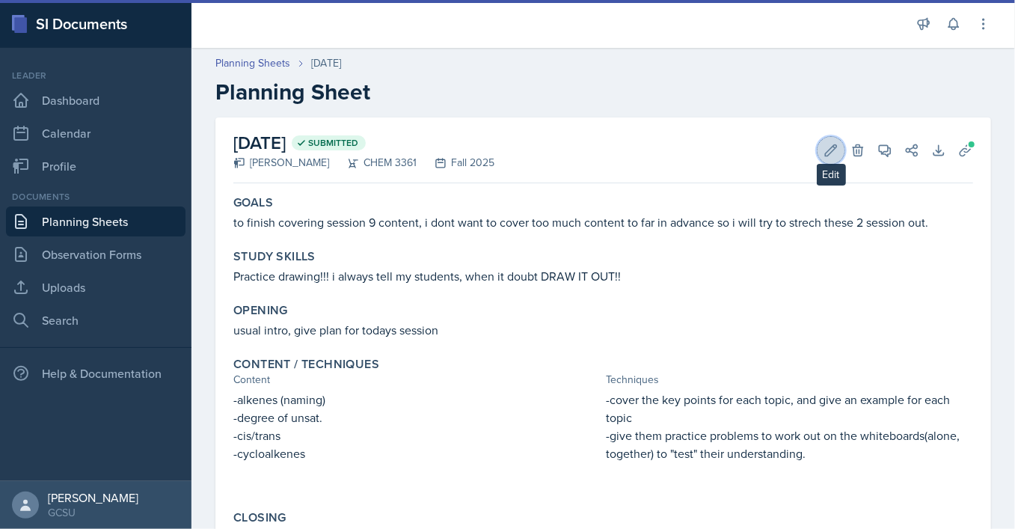
click at [829, 150] on icon at bounding box center [831, 149] width 11 height 11
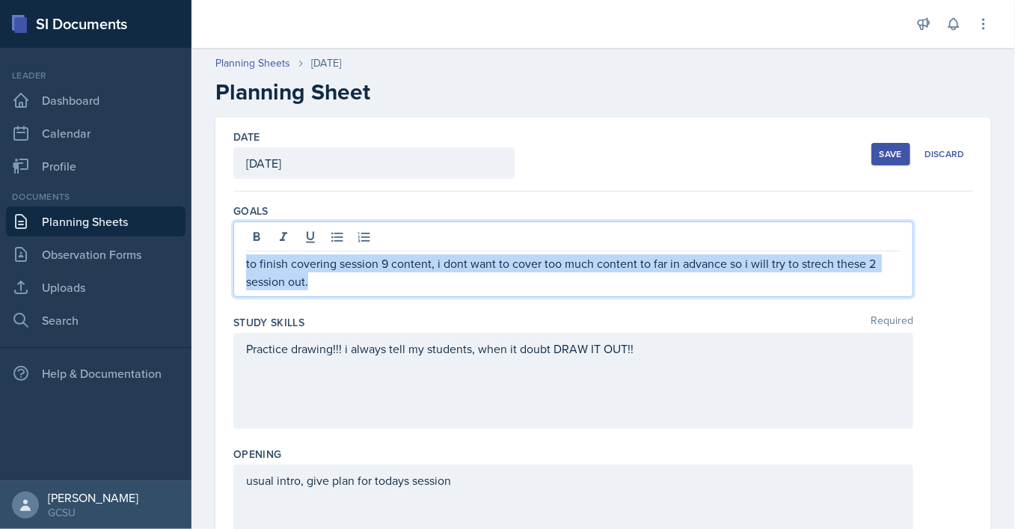
drag, startPoint x: 349, startPoint y: 254, endPoint x: 240, endPoint y: 269, distance: 109.5
click at [240, 269] on div "to finish covering session 9 content, i dont want to cover too much content to …" at bounding box center [573, 259] width 680 height 76
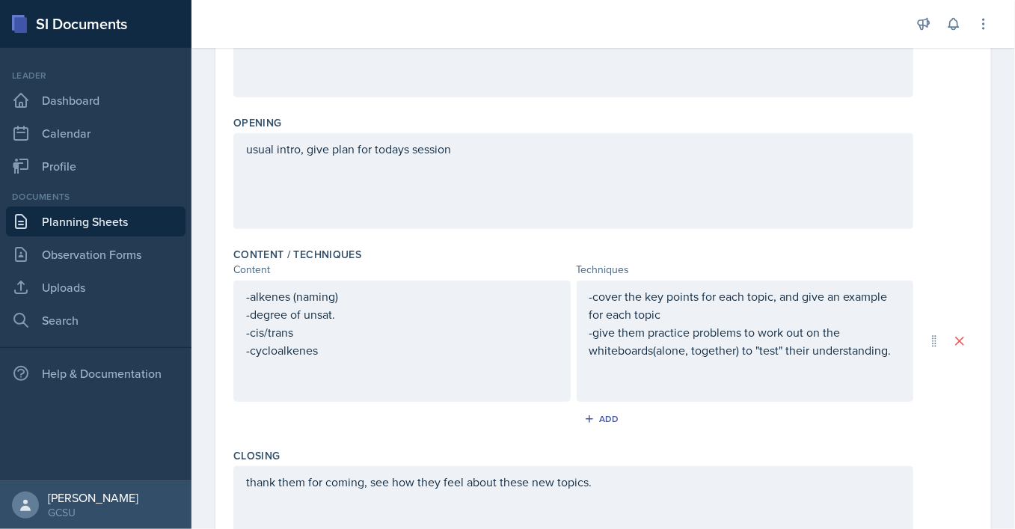
scroll to position [366, 0]
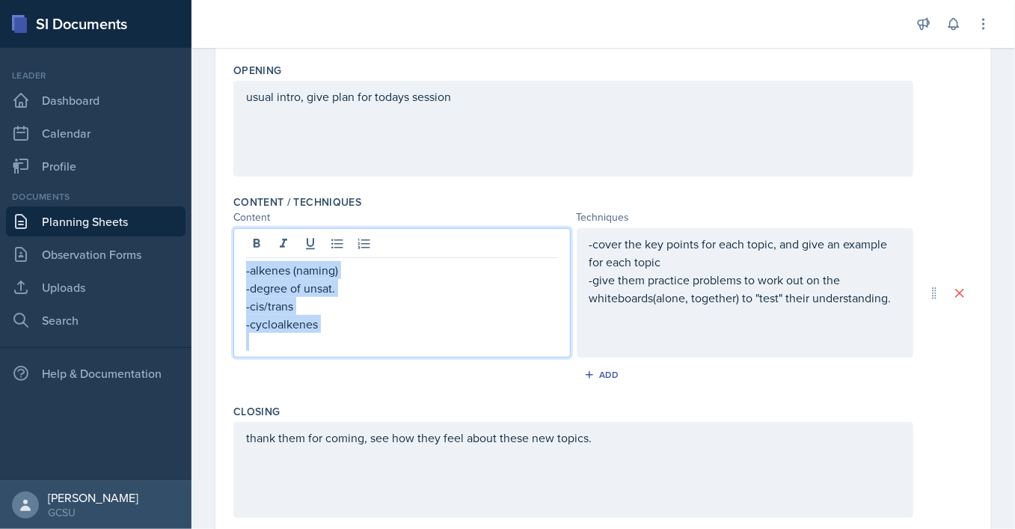
drag, startPoint x: 340, startPoint y: 313, endPoint x: 231, endPoint y: 254, distance: 123.5
click at [233, 255] on div "-alkenes (naming) -degree of unsat. -cis/trans -cycloalkenes" at bounding box center [401, 292] width 337 height 129
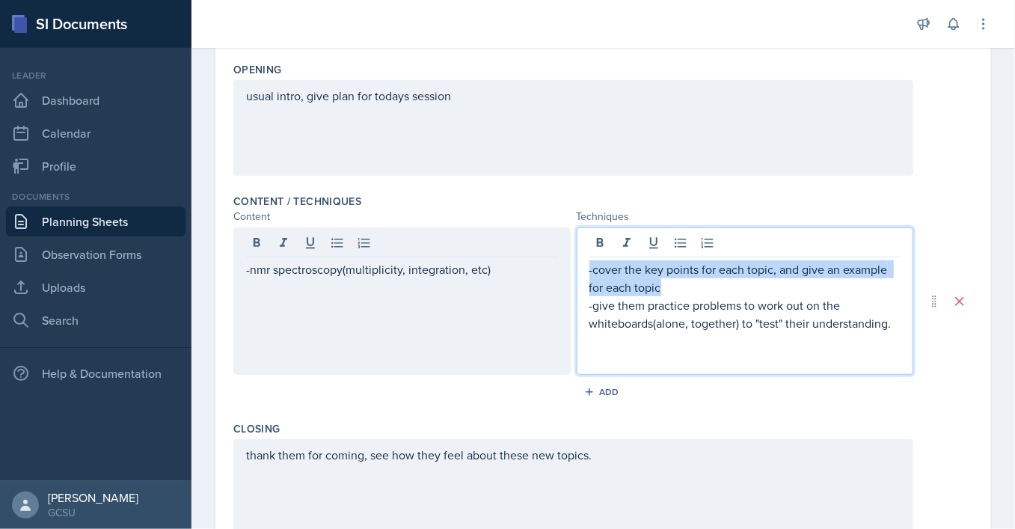
drag, startPoint x: 665, startPoint y: 263, endPoint x: 586, endPoint y: 269, distance: 79.5
click at [586, 269] on div "-cover the key points for each topic, and give an example for each topic -give …" at bounding box center [745, 300] width 337 height 147
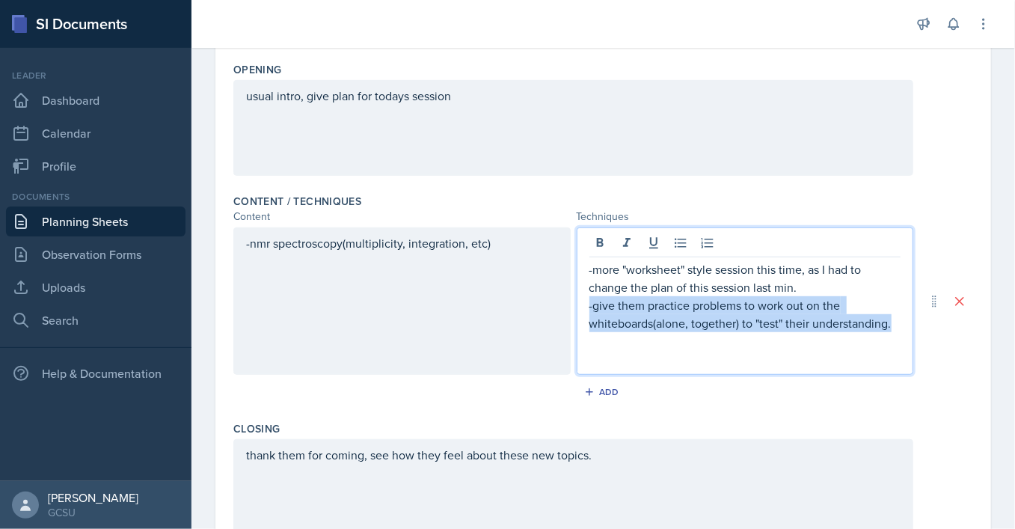
drag, startPoint x: 897, startPoint y: 324, endPoint x: 592, endPoint y: 305, distance: 305.8
click at [592, 305] on p "-give them practice problems to work out on the whiteboards(alone, together) to…" at bounding box center [746, 314] width 312 height 36
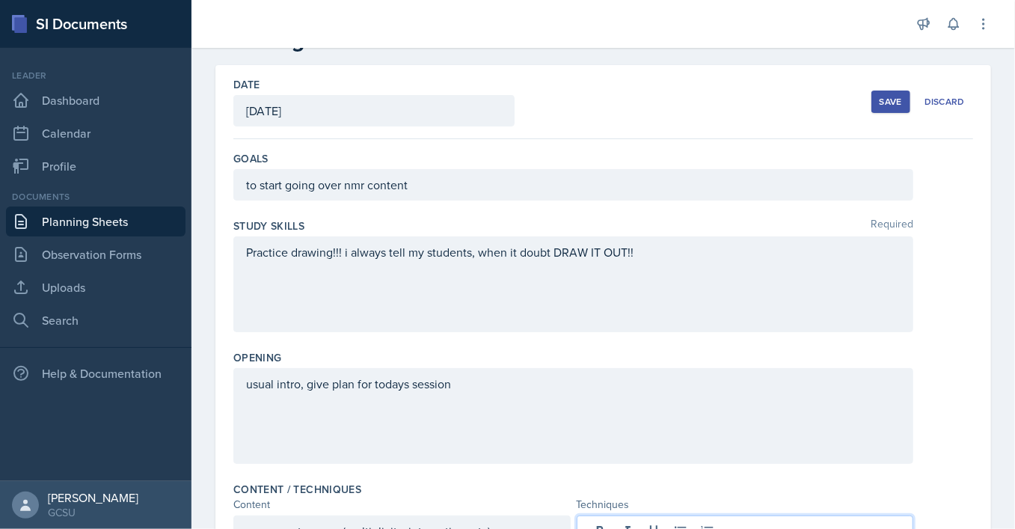
scroll to position [0, 0]
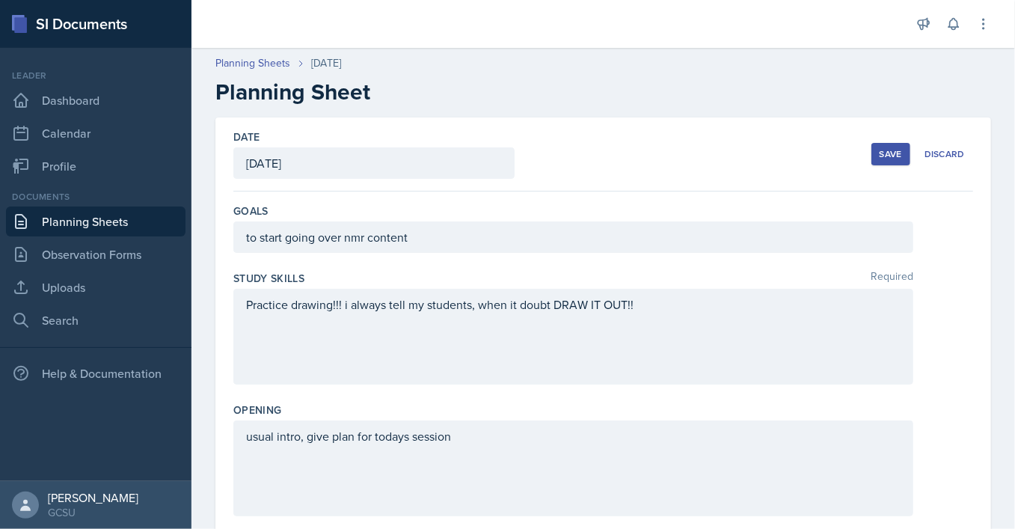
click at [885, 165] on button "Save" at bounding box center [891, 154] width 39 height 22
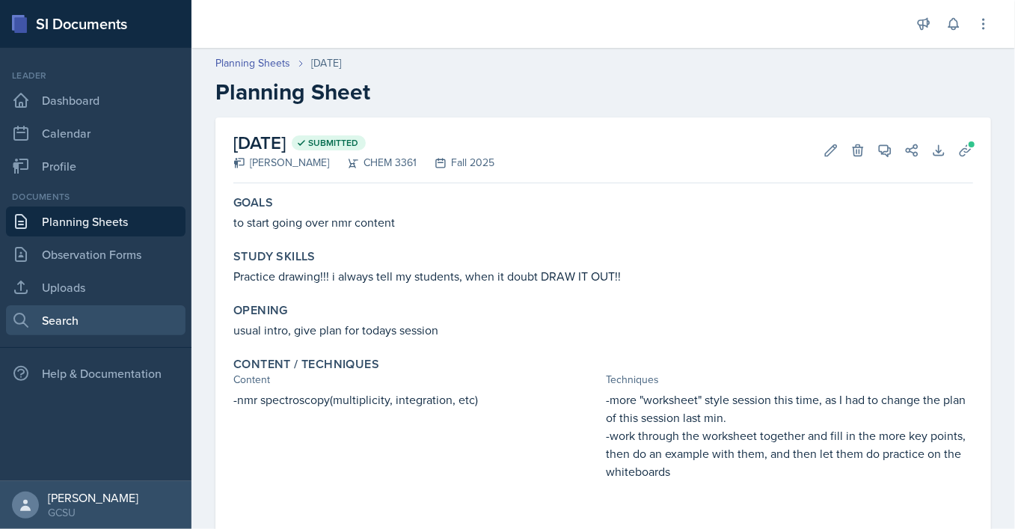
click at [108, 310] on link "Search" at bounding box center [96, 320] width 180 height 30
select select "all"
select select "1"
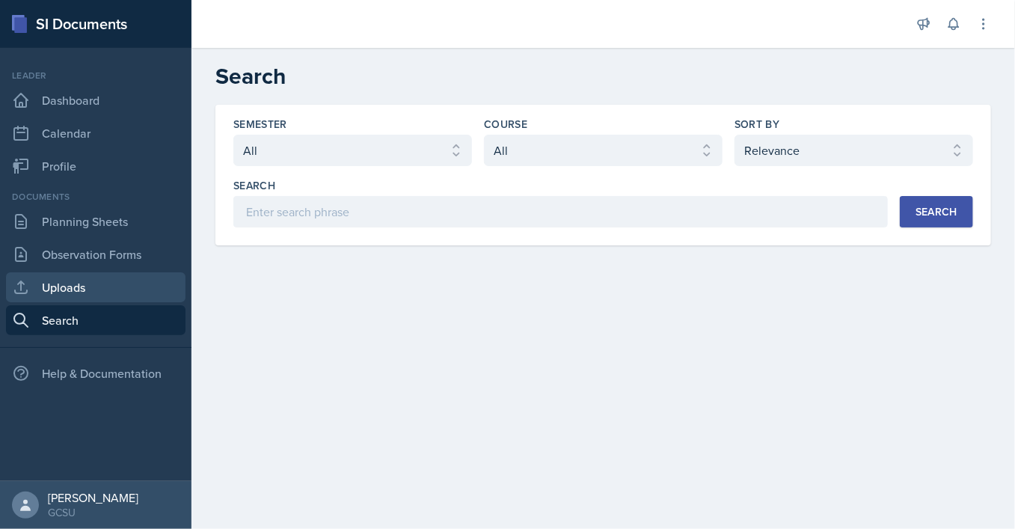
click at [77, 288] on link "Uploads" at bounding box center [96, 287] width 180 height 30
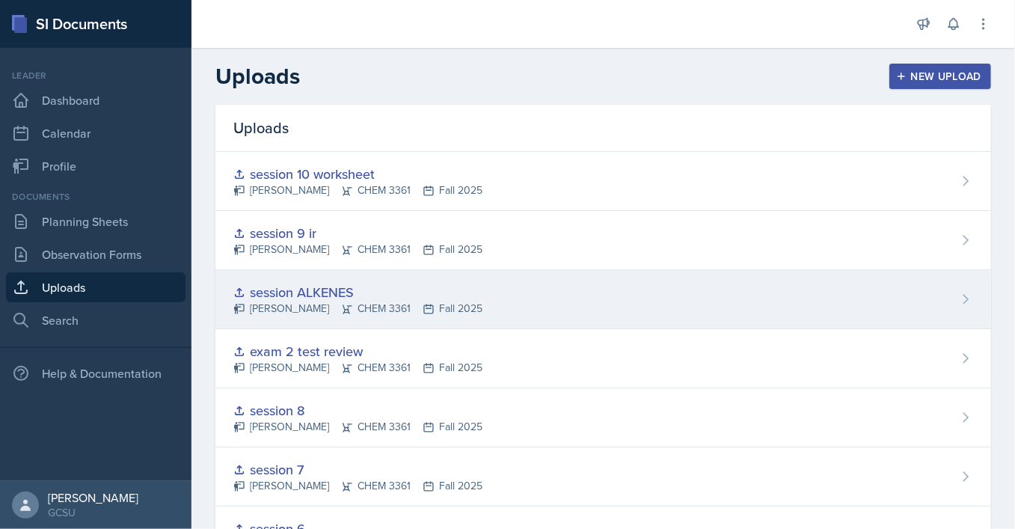
click at [367, 307] on div "[PERSON_NAME] CHEM 3361 Fall 2025" at bounding box center [357, 309] width 249 height 16
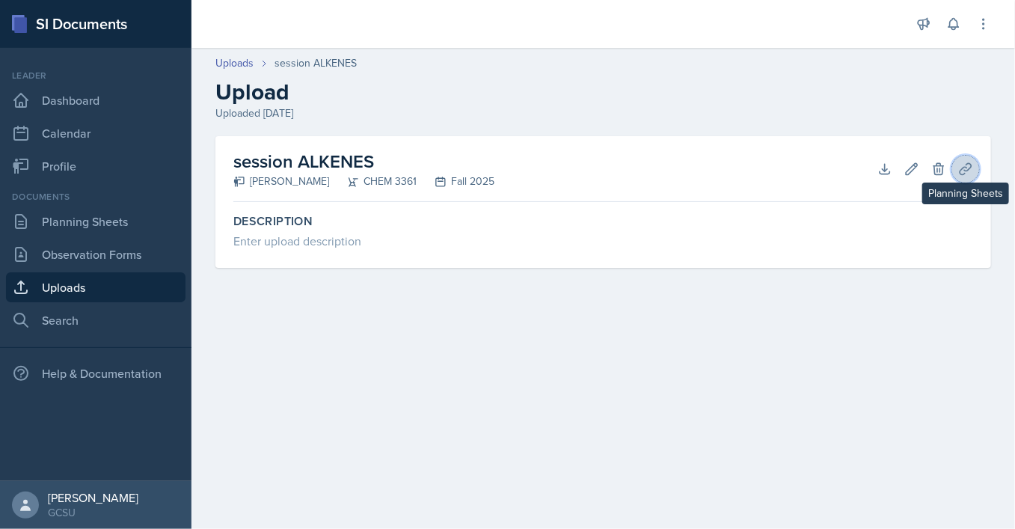
click at [967, 174] on icon at bounding box center [965, 169] width 15 height 15
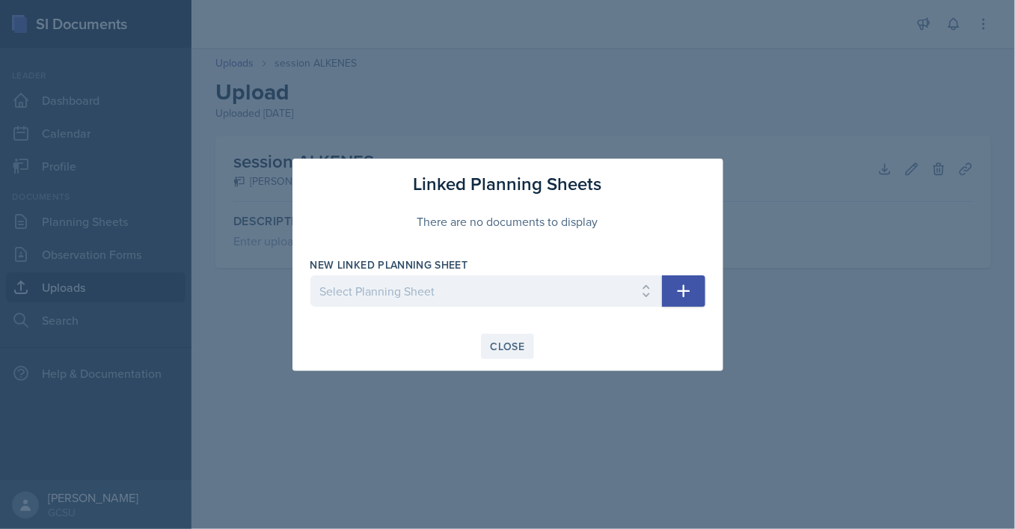
click at [525, 340] on button "Close" at bounding box center [508, 346] width 54 height 25
